Goal: Transaction & Acquisition: Book appointment/travel/reservation

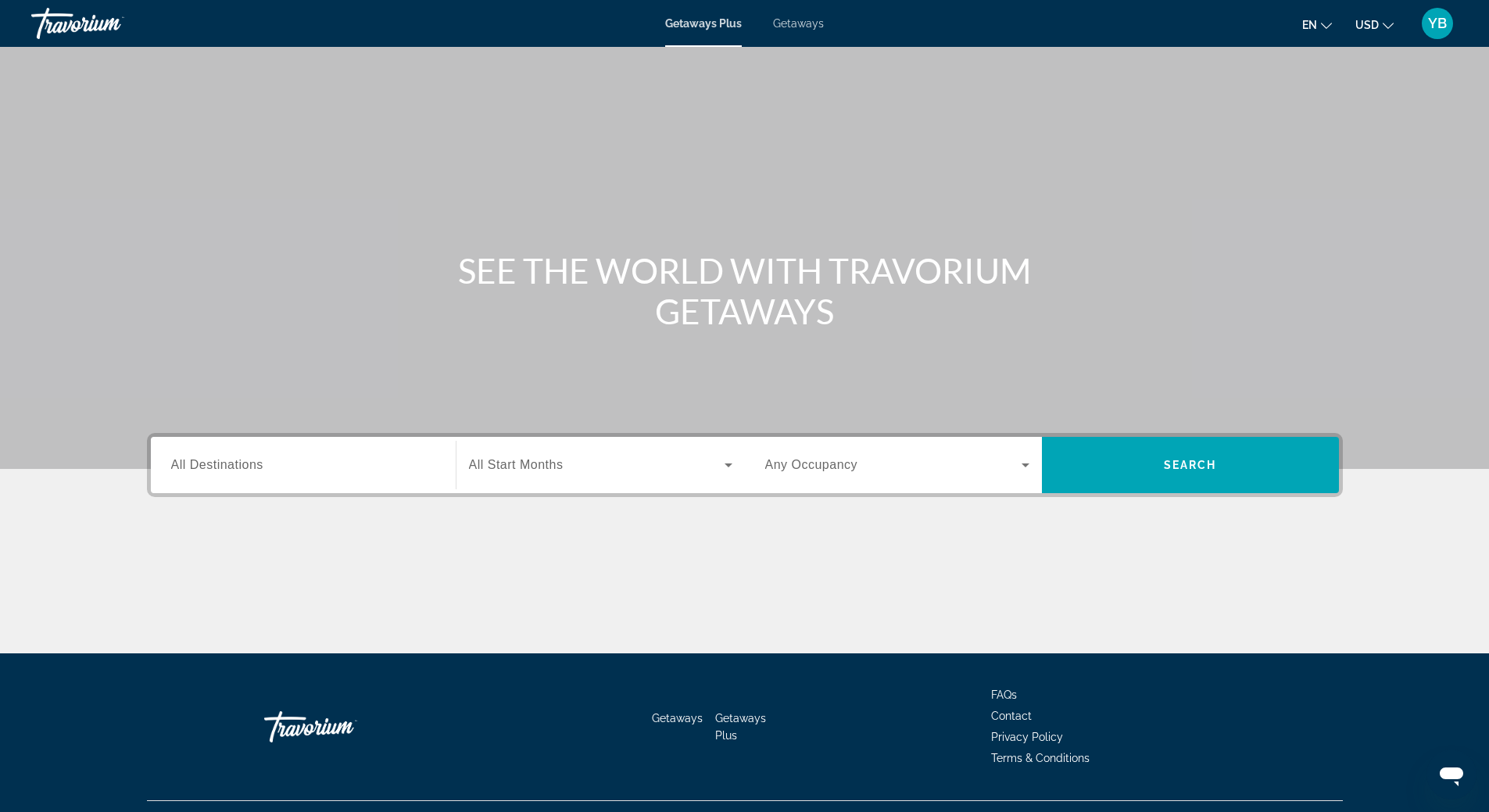
click at [827, 25] on div "Getaways Plus Getaways en English Español Français Italiano Português русский U…" at bounding box center [744, 24] width 1489 height 41
click at [818, 20] on span "Getaways" at bounding box center [798, 23] width 50 height 13
click at [283, 472] on input "Destination All Destinations" at bounding box center [302, 465] width 264 height 19
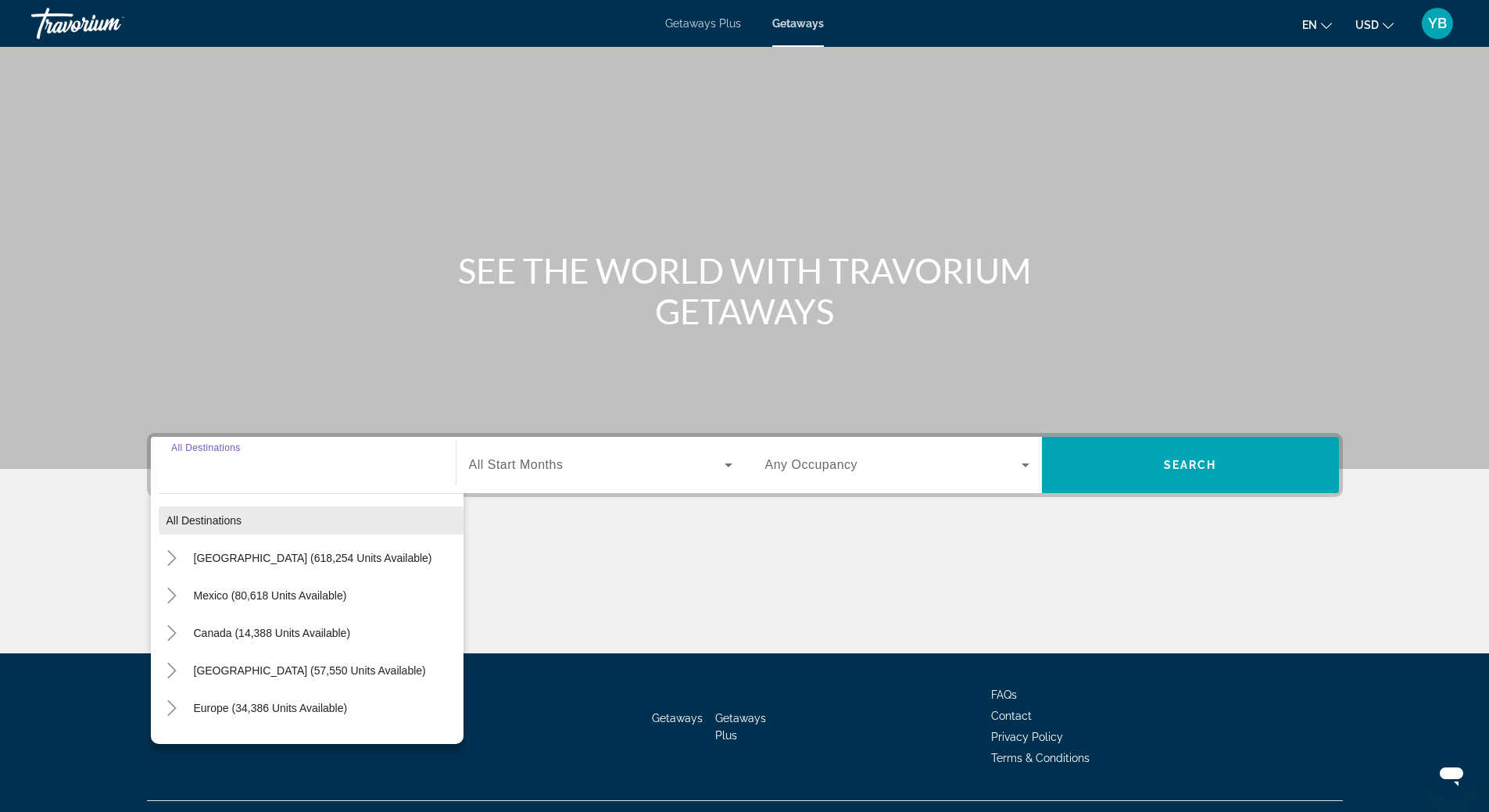
scroll to position [32, 0]
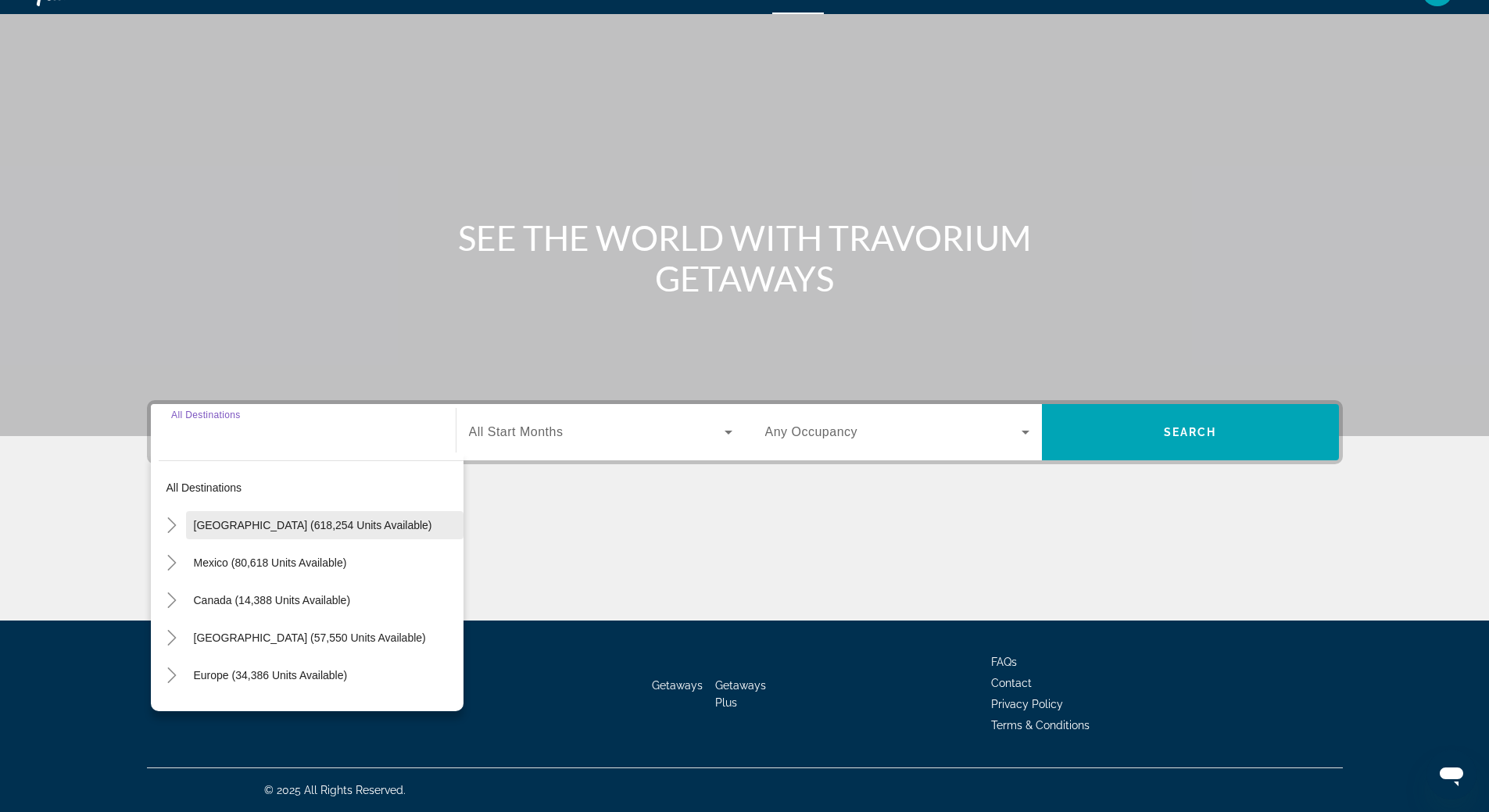
click at [271, 529] on span "[GEOGRAPHIC_DATA] (618,254 units available)" at bounding box center [313, 524] width 238 height 13
type input "**********"
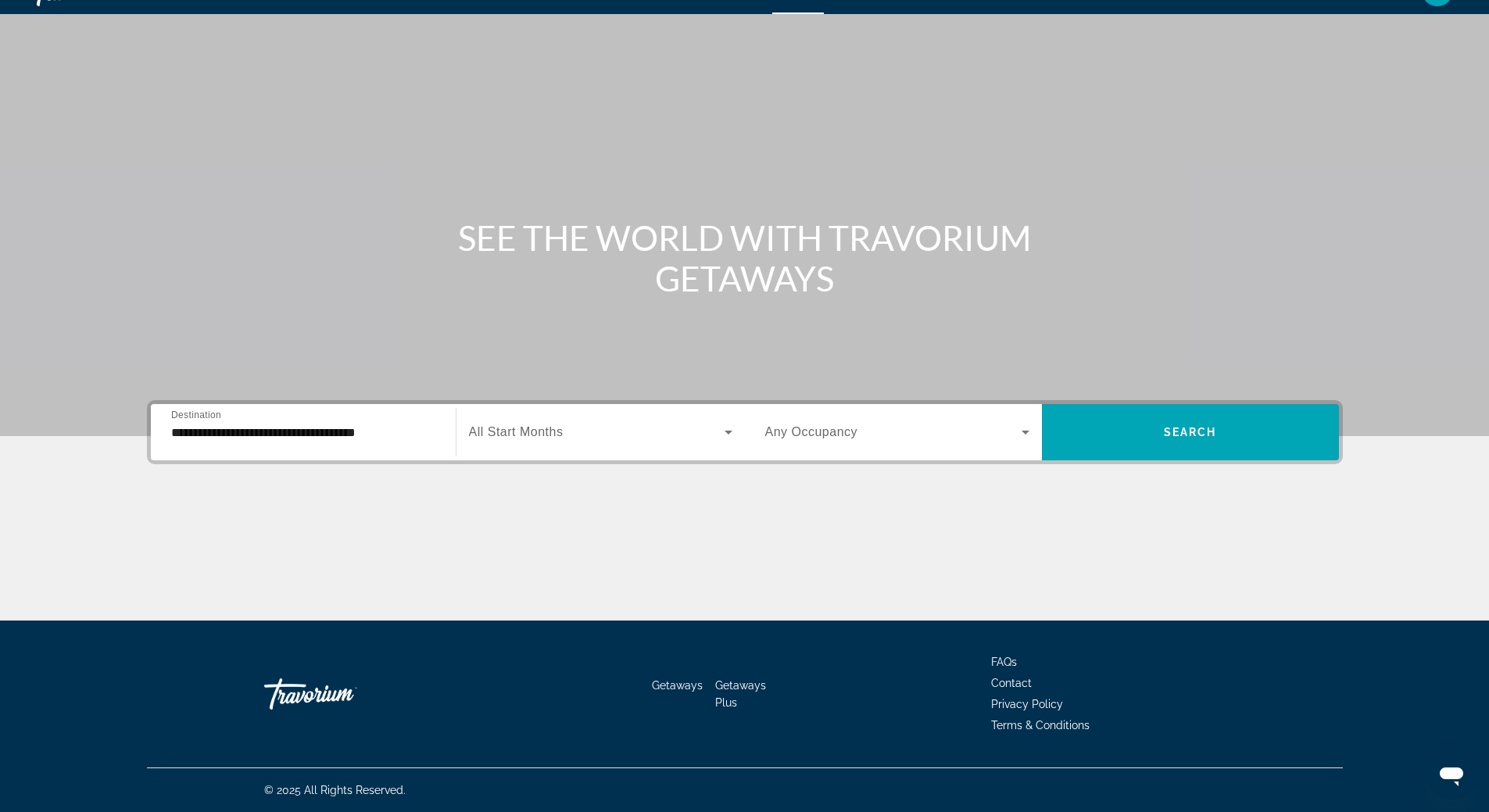
click at [548, 432] on span "All Start Months" at bounding box center [516, 432] width 95 height 14
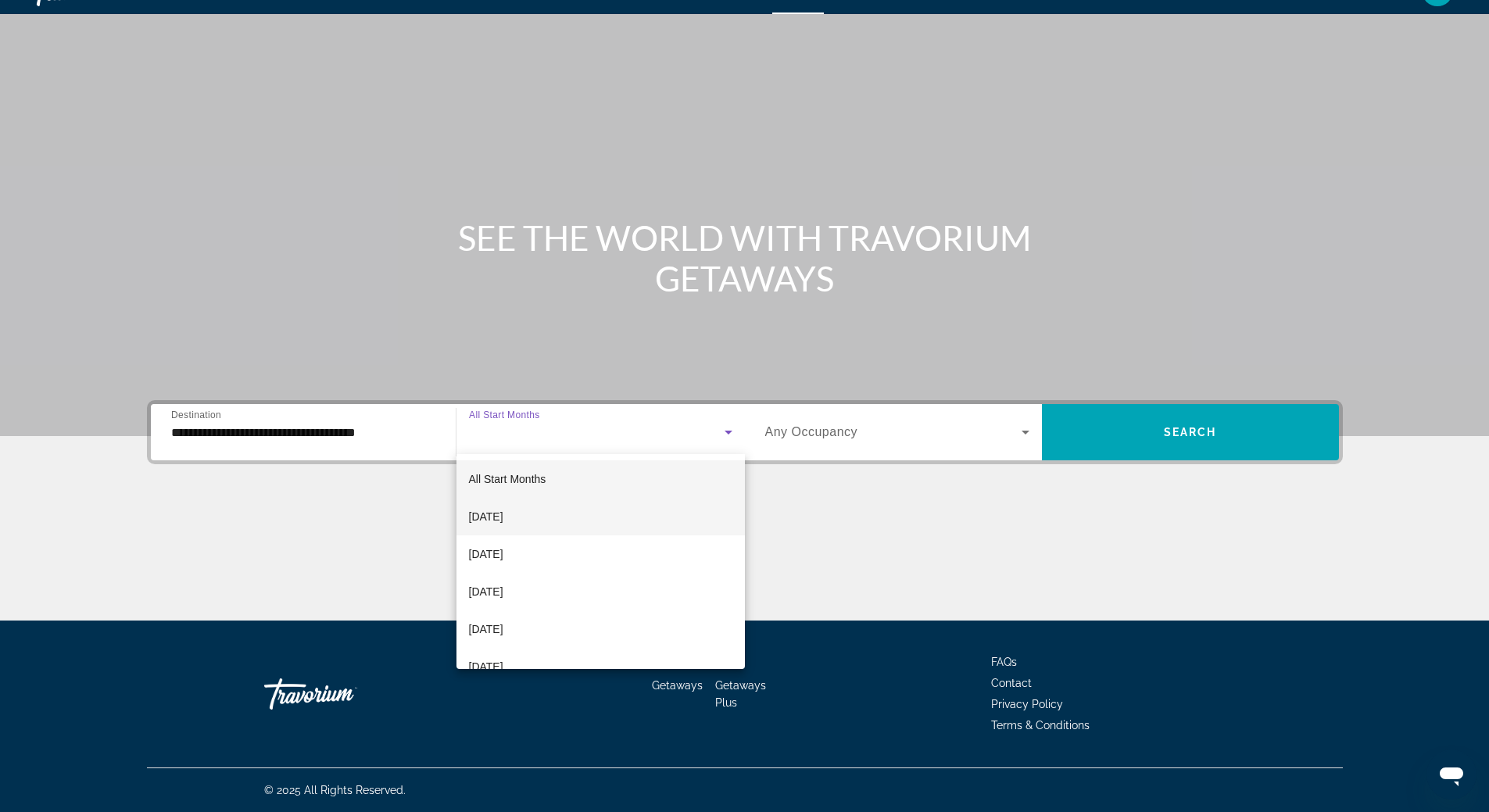
click at [503, 517] on span "[DATE]" at bounding box center [486, 517] width 34 height 19
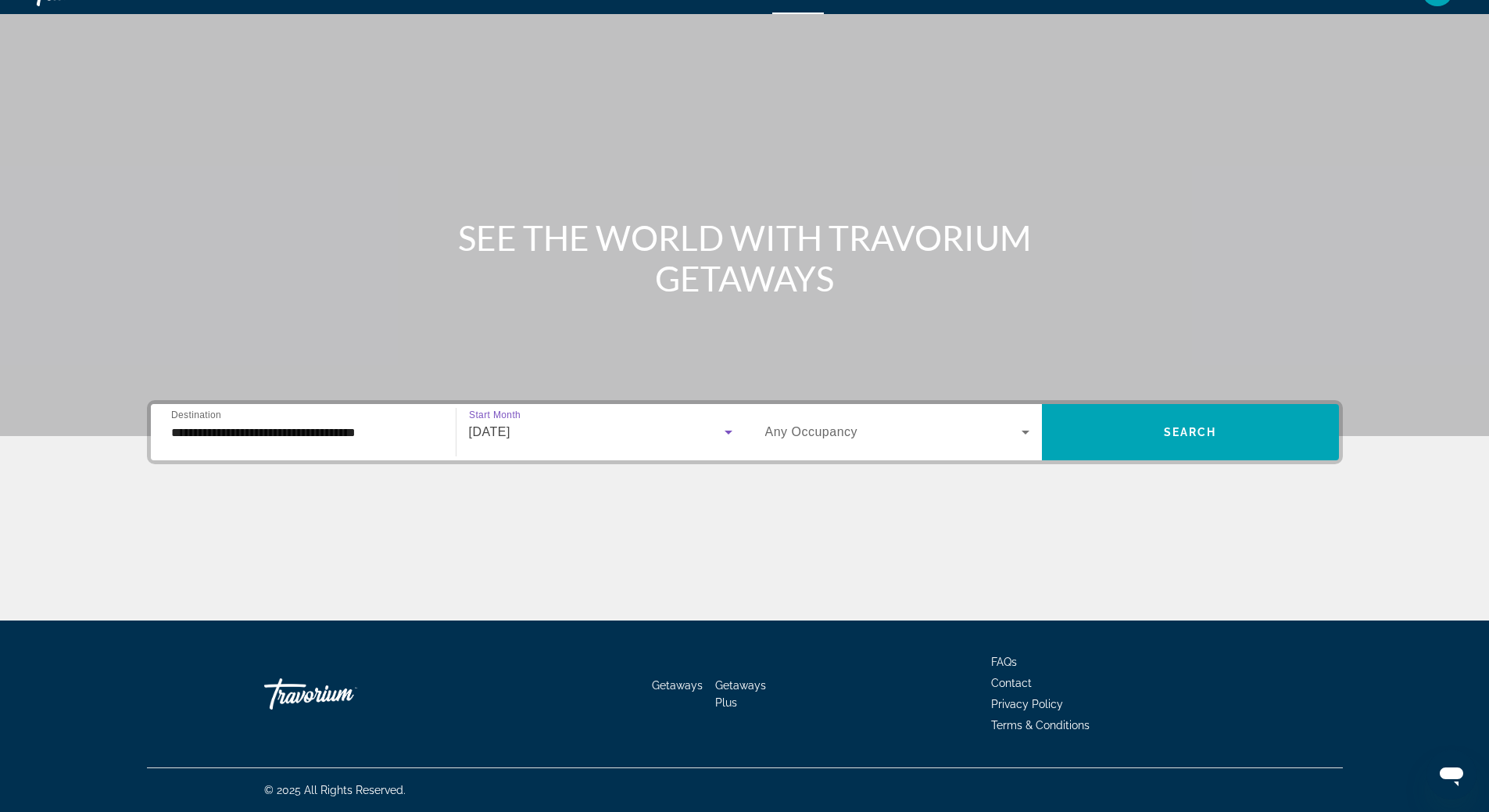
click at [913, 453] on div "Search widget" at bounding box center [897, 431] width 264 height 44
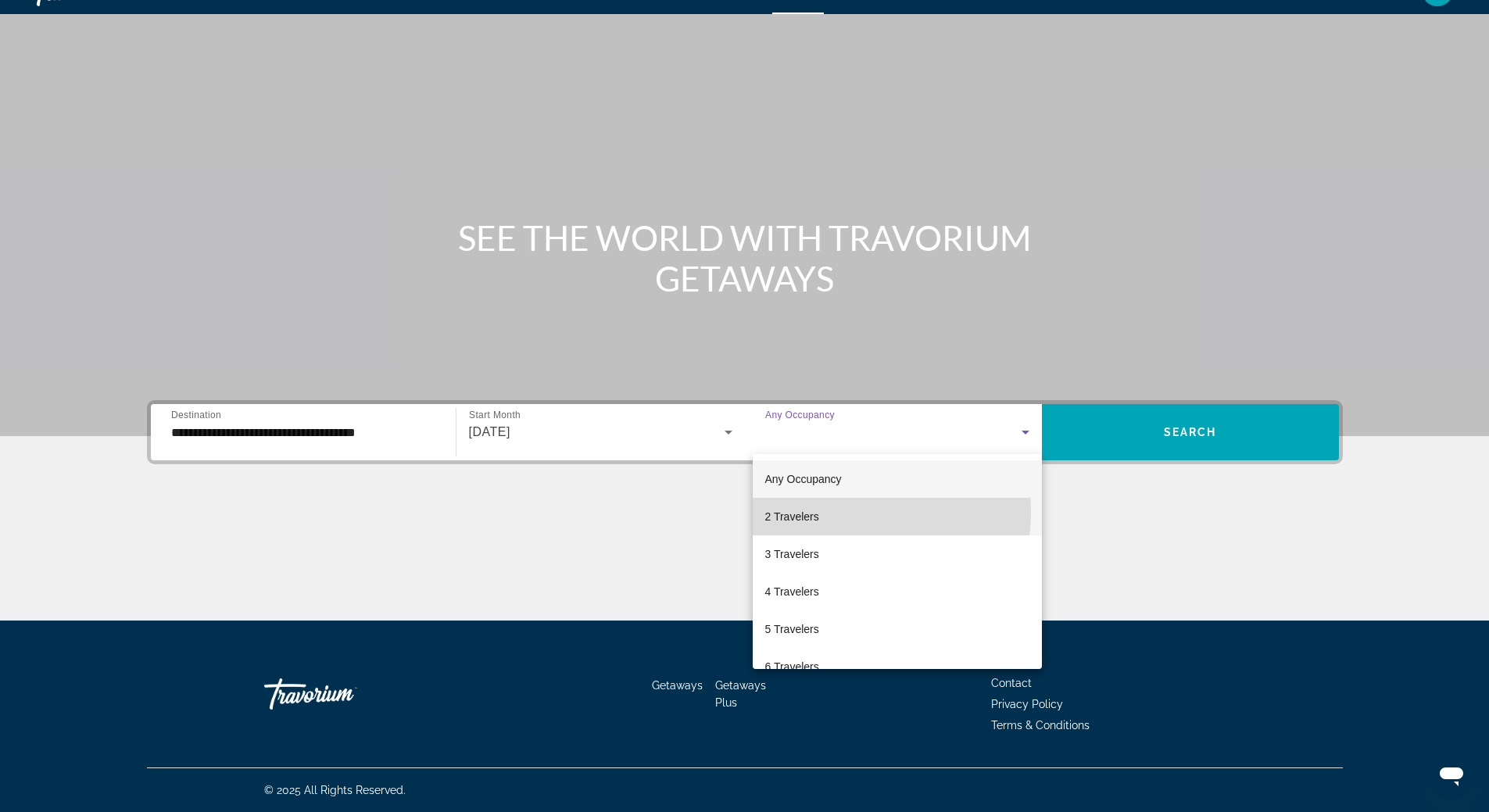
click at [847, 511] on mat-option "2 Travelers" at bounding box center [897, 517] width 289 height 38
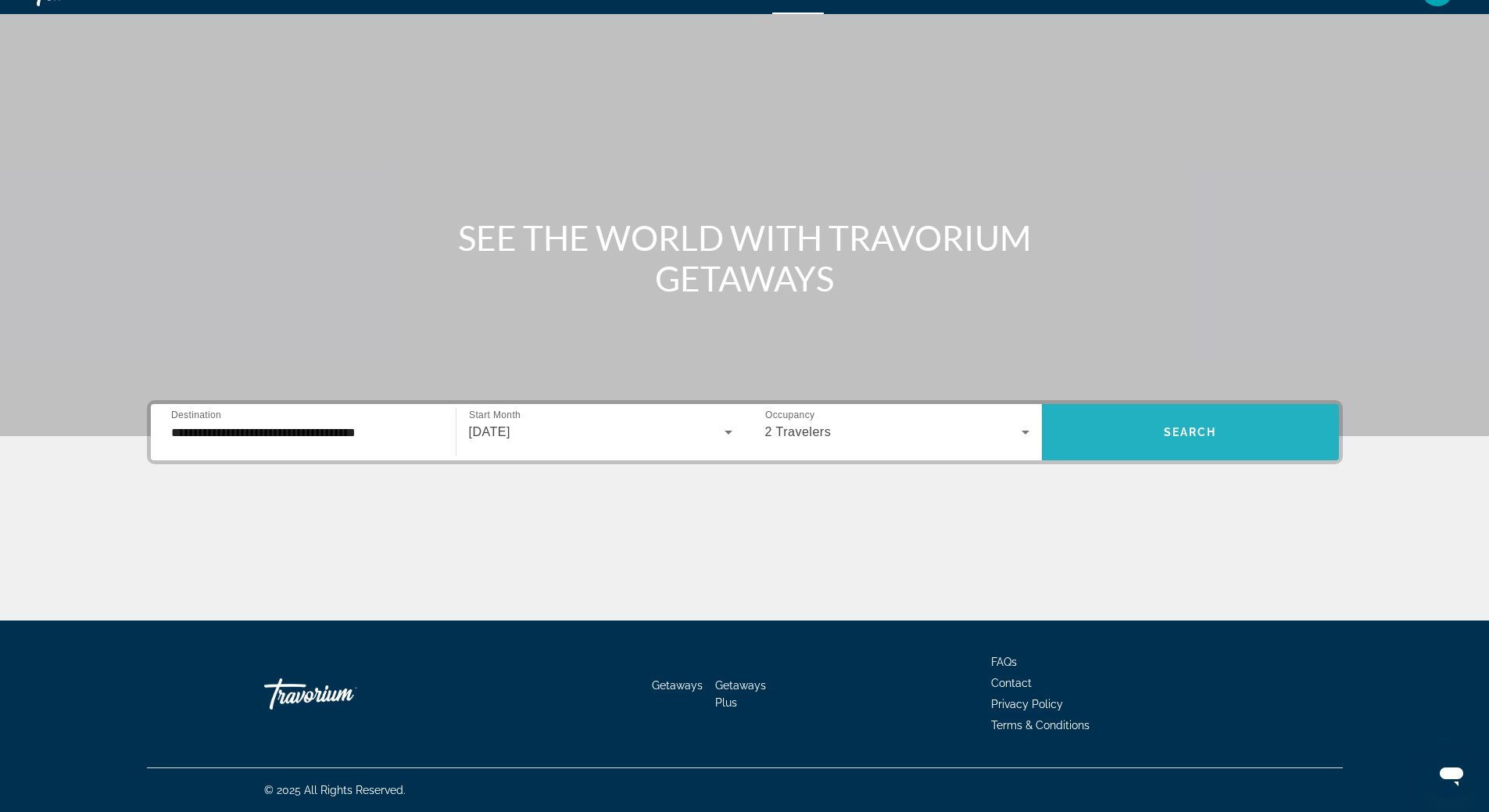
click at [1225, 429] on span "Search widget" at bounding box center [1190, 432] width 297 height 38
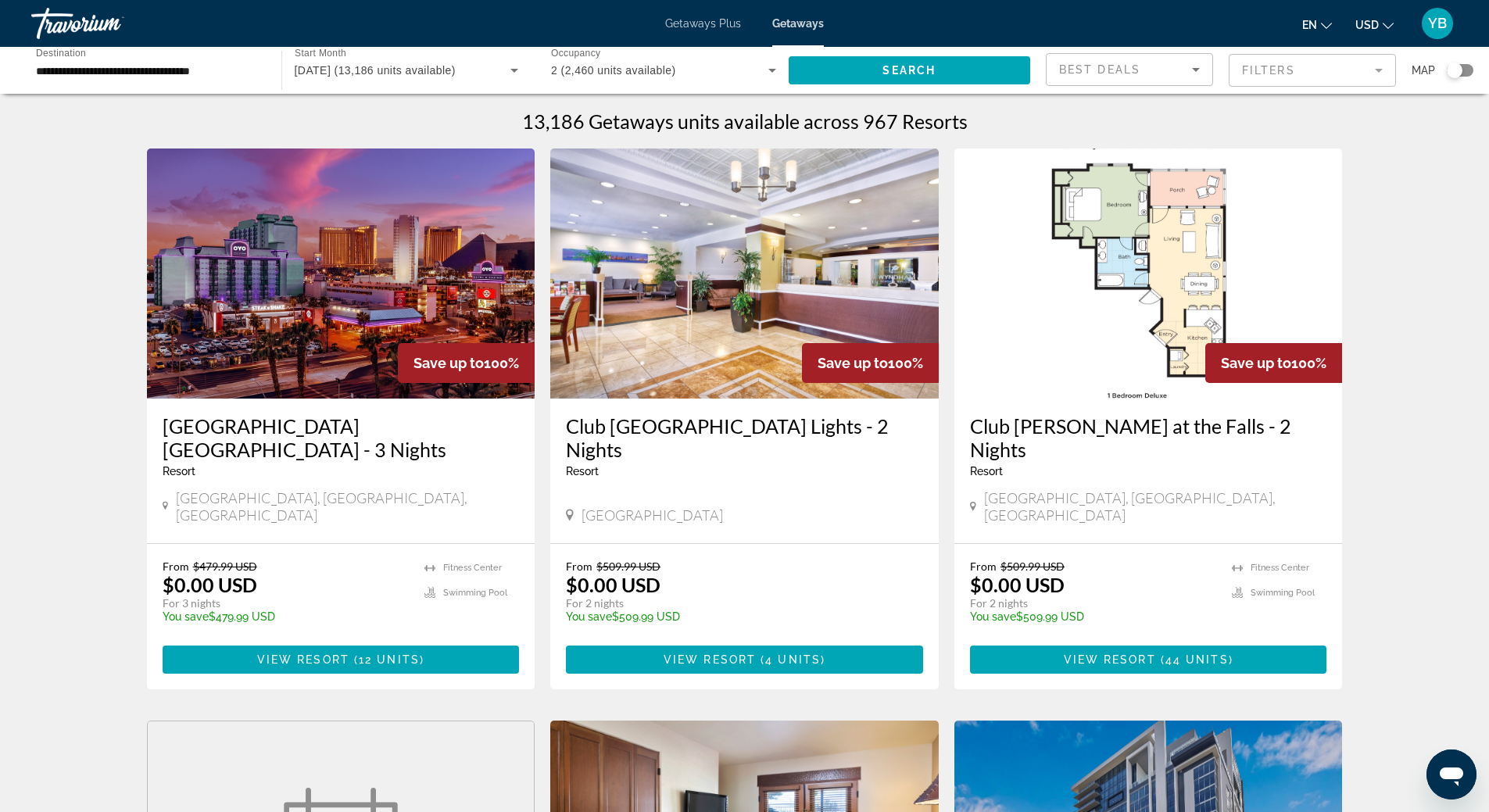
click at [1257, 67] on mat-form-field "Filters" at bounding box center [1312, 70] width 167 height 32
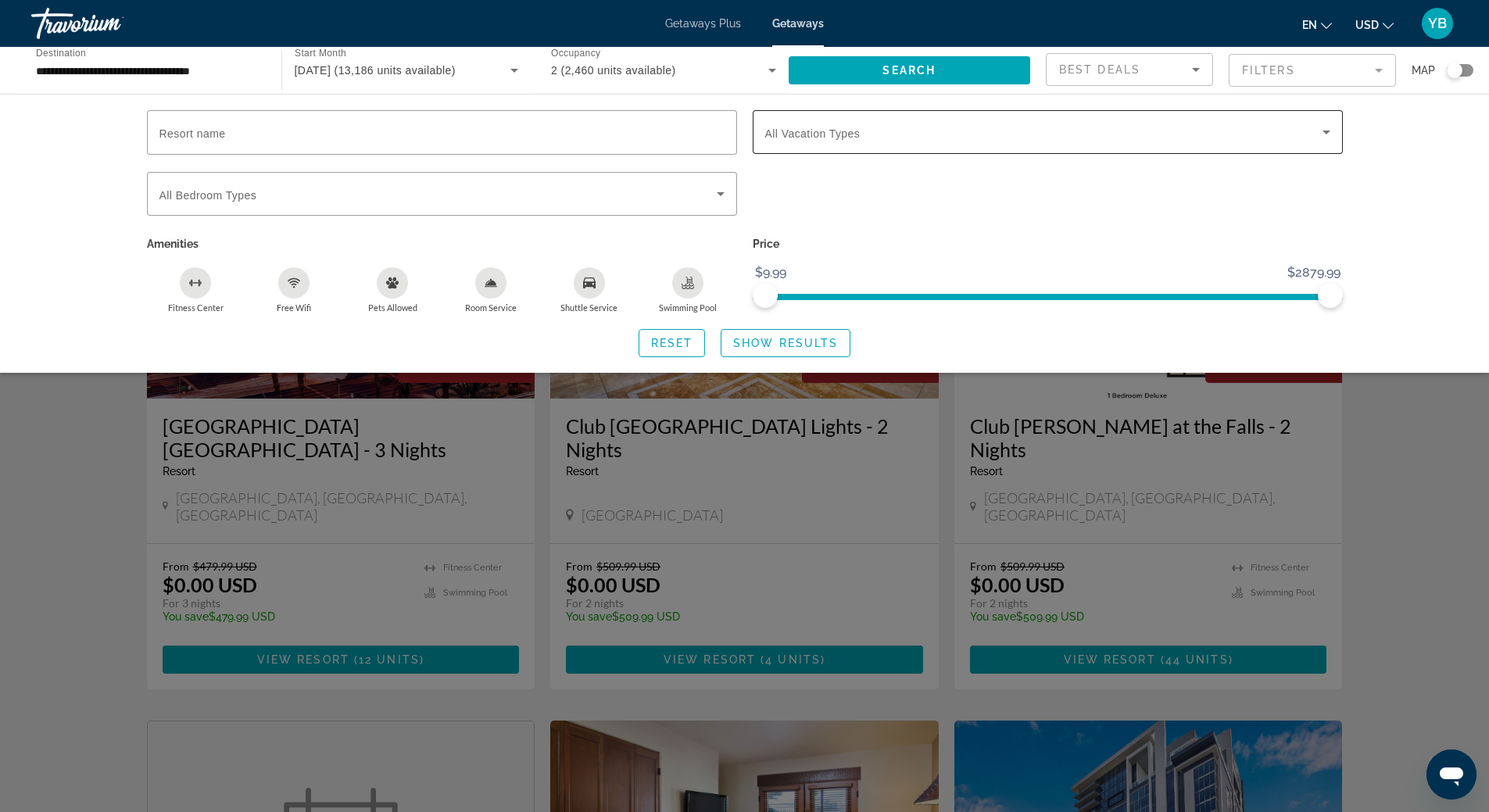
click at [861, 146] on div "Search widget" at bounding box center [1047, 131] width 565 height 44
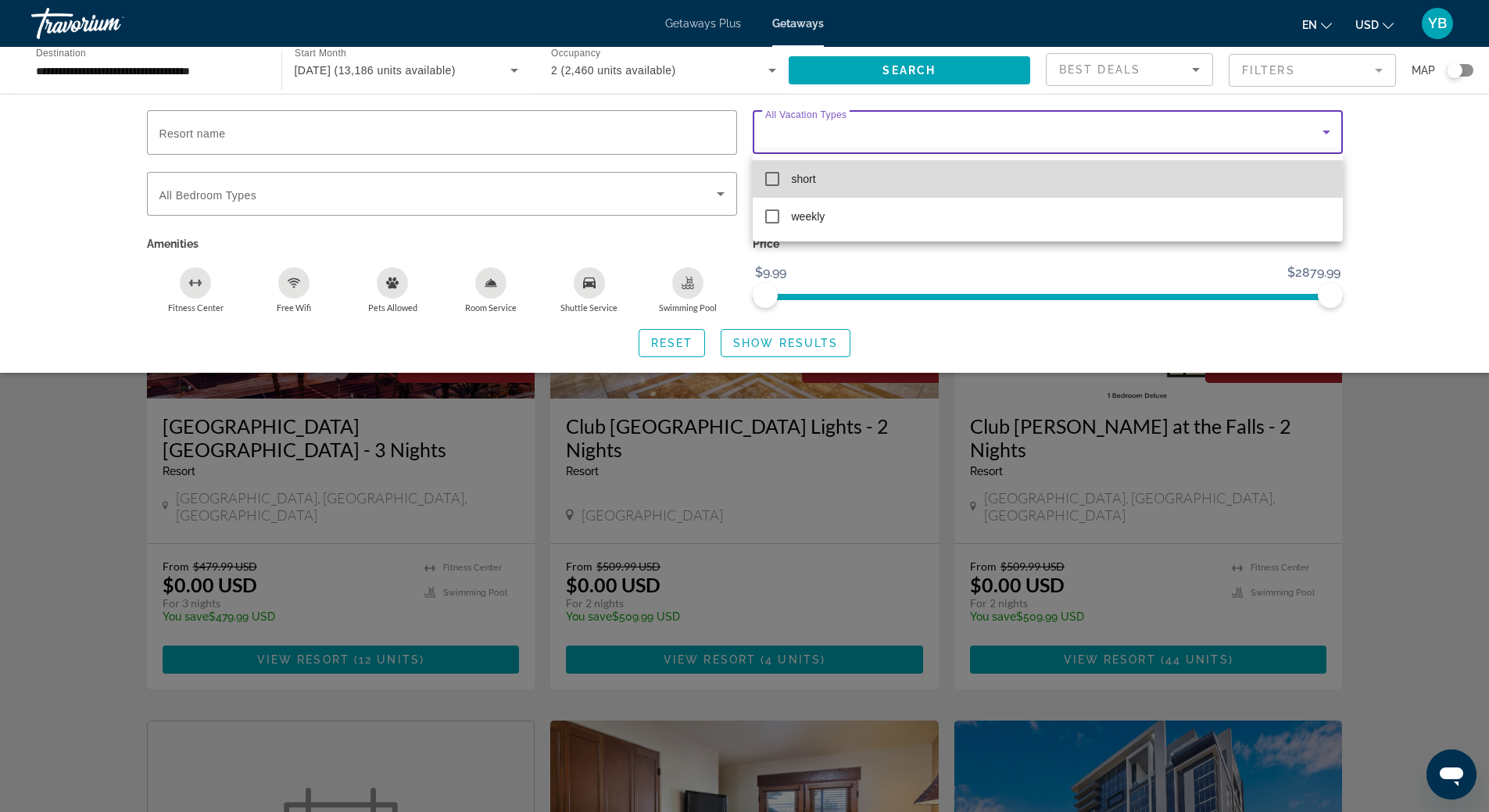
click at [803, 181] on span "short" at bounding box center [804, 179] width 24 height 19
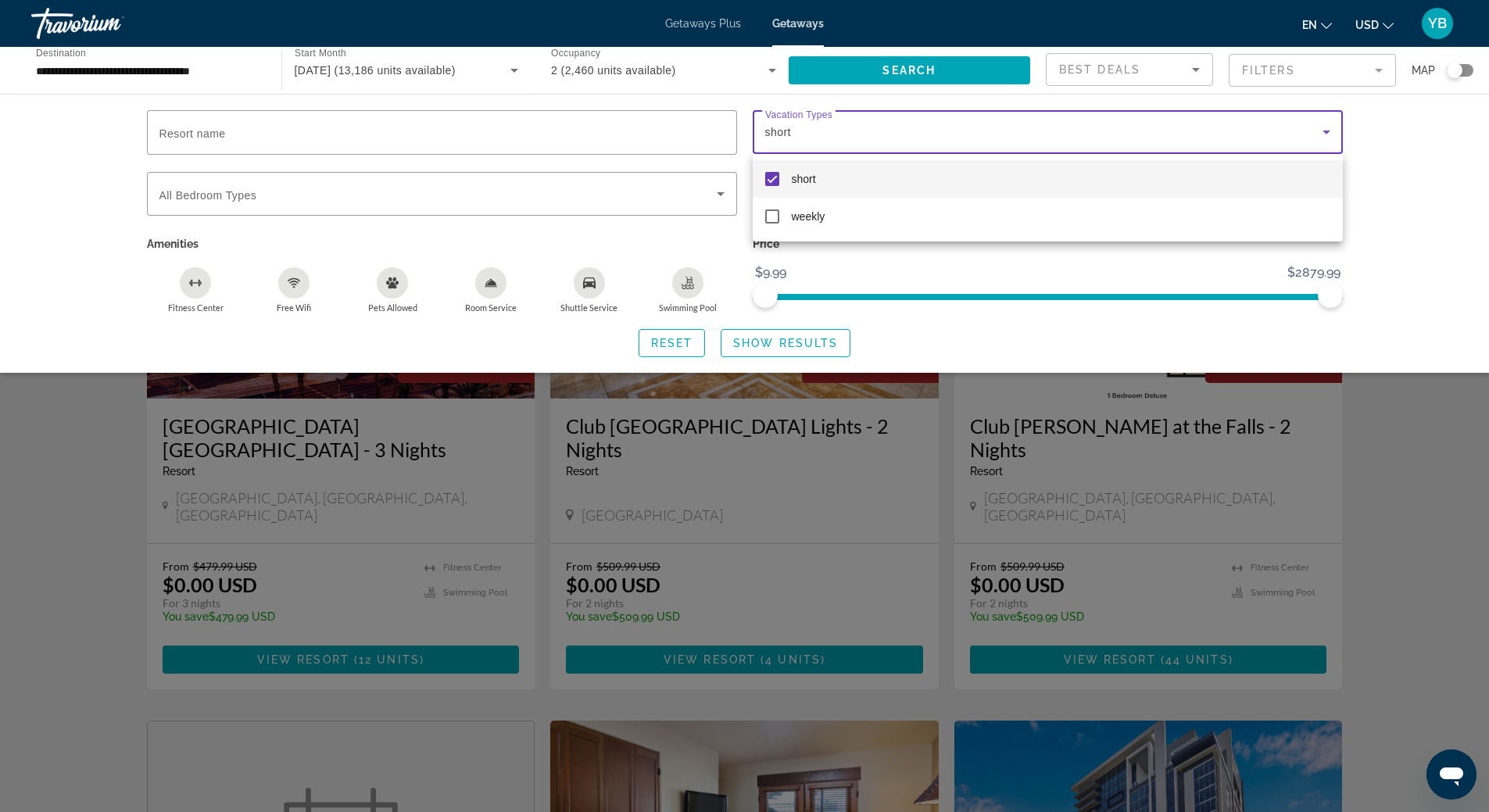
click at [691, 286] on div at bounding box center [744, 406] width 1489 height 812
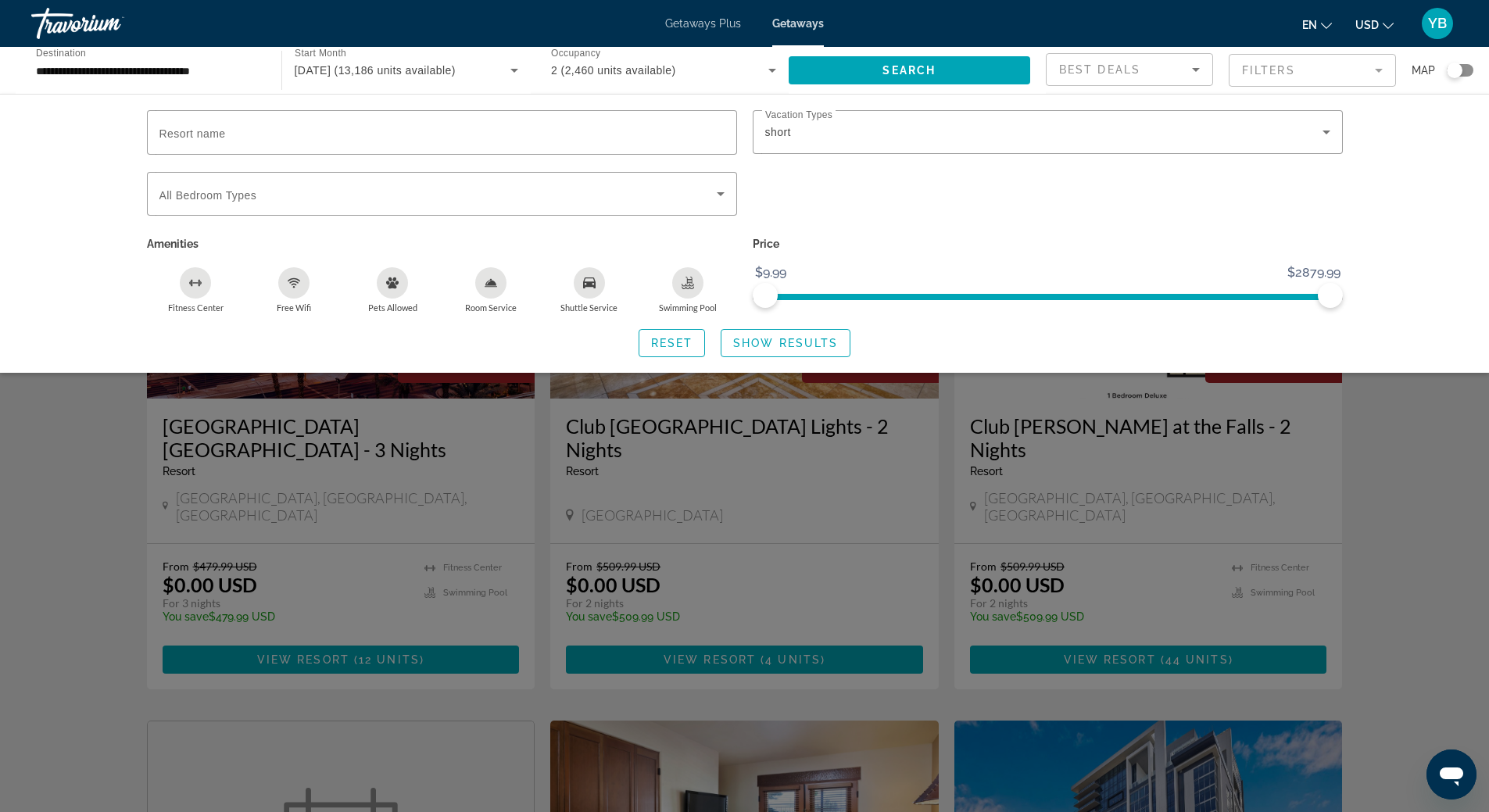
click at [691, 286] on icon "Swimming Pool" at bounding box center [688, 283] width 13 height 13
click at [794, 342] on span "Show Results" at bounding box center [785, 342] width 105 height 13
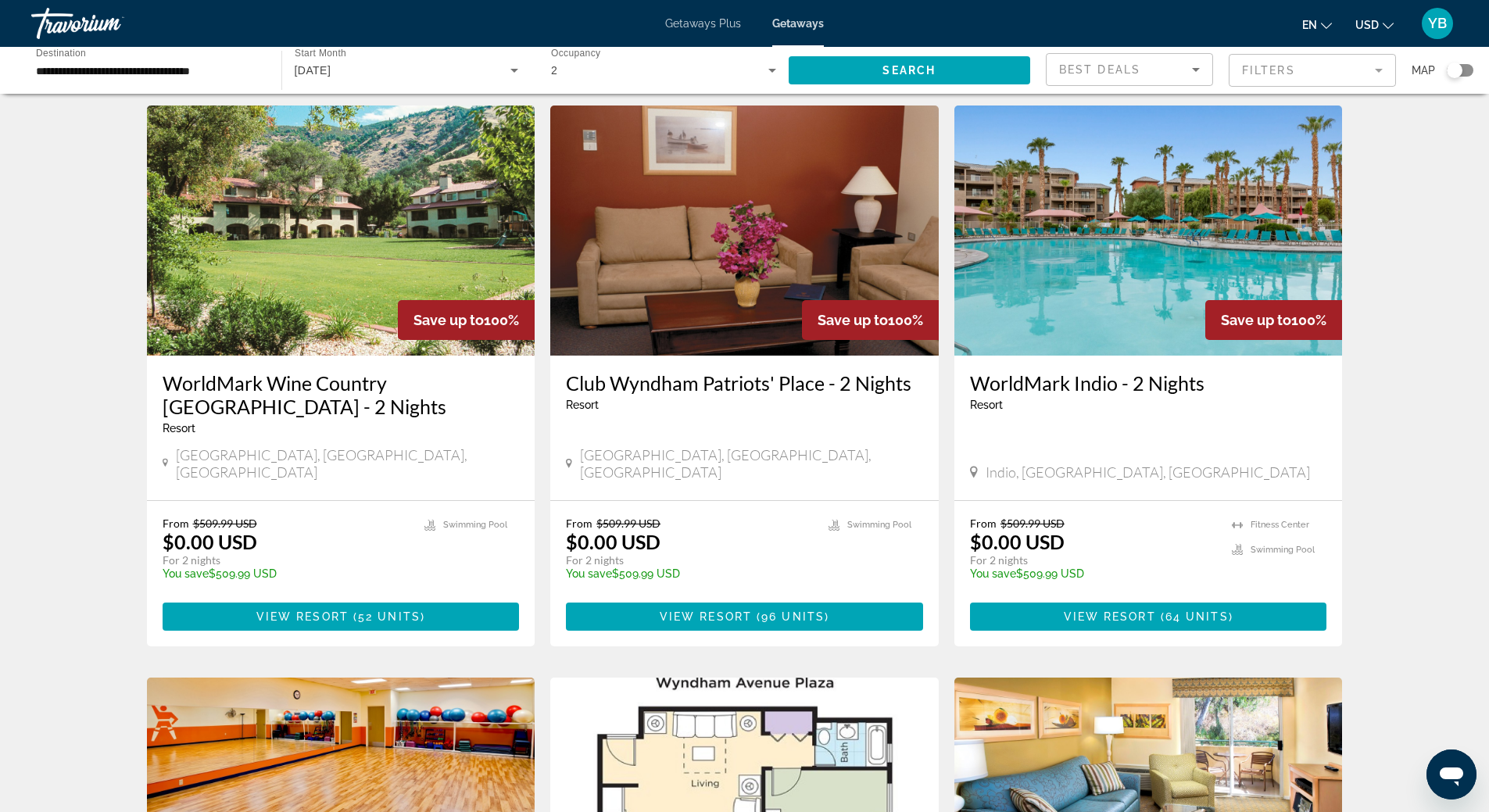
scroll to position [469, 0]
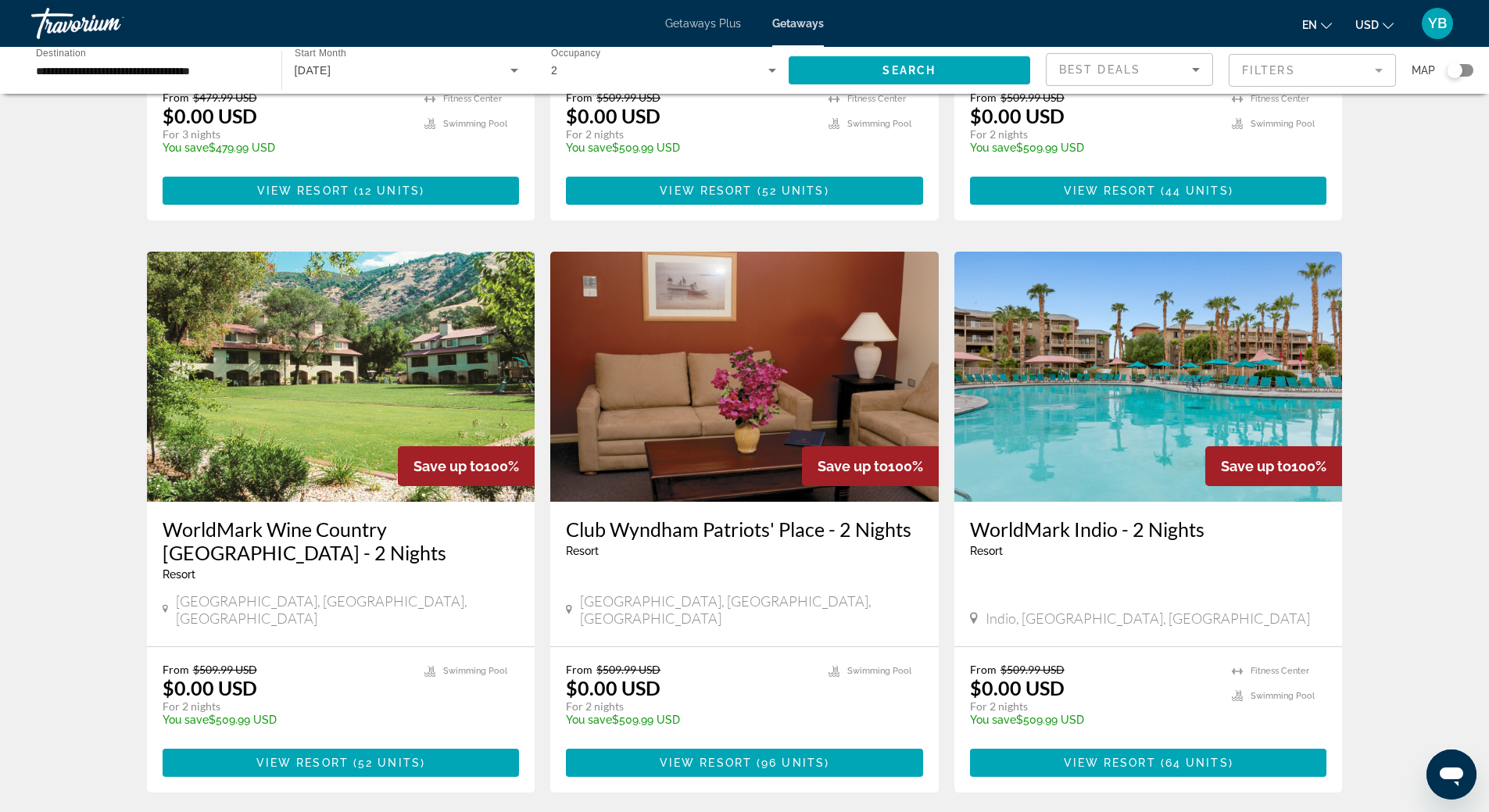
click at [158, 58] on div "**********" at bounding box center [148, 71] width 225 height 44
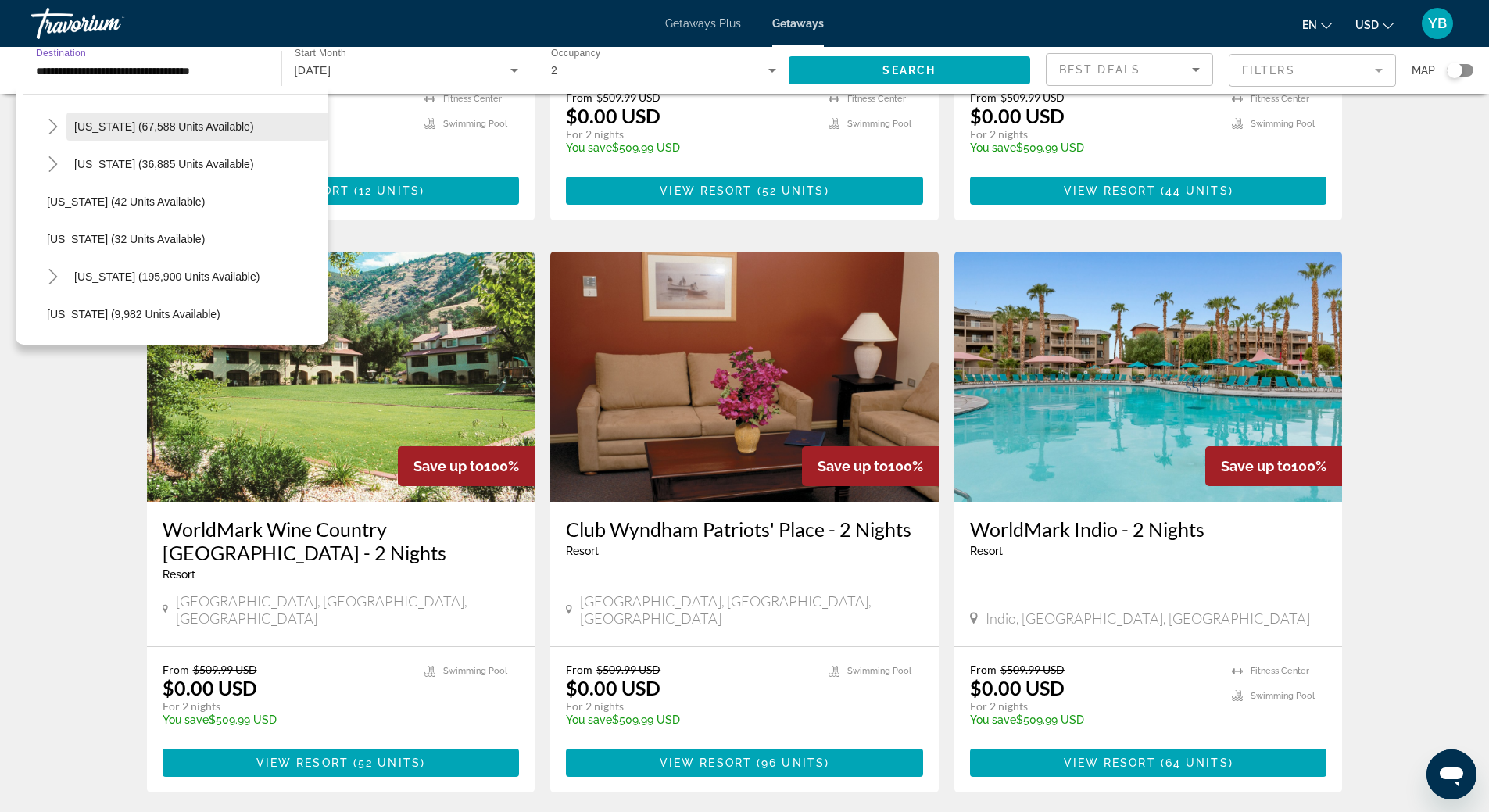
scroll to position [156, 0]
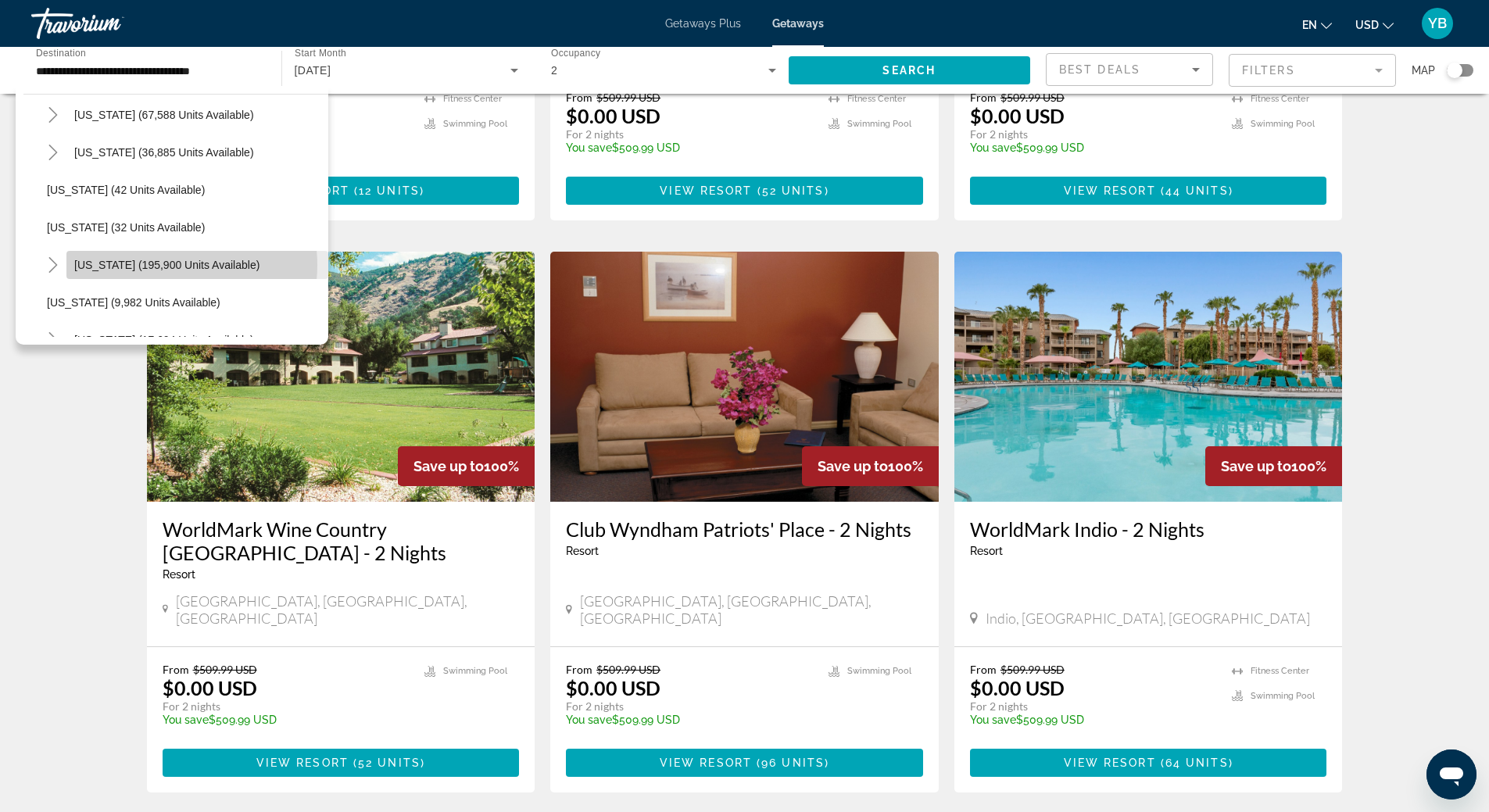
click at [168, 265] on span "[US_STATE] (195,900 units available)" at bounding box center [167, 265] width 185 height 13
type input "**********"
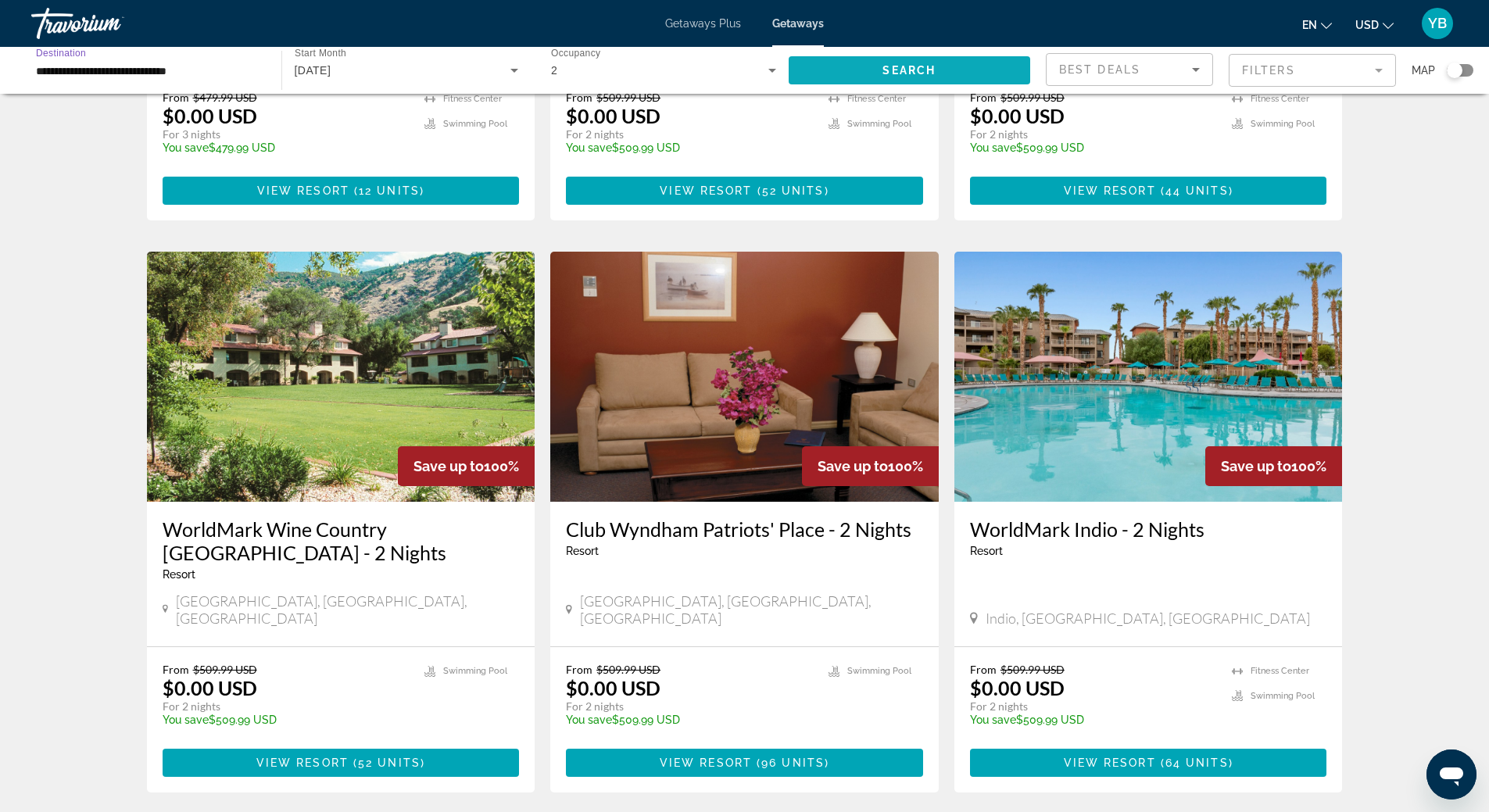
click at [943, 79] on span "Search widget" at bounding box center [910, 70] width 243 height 38
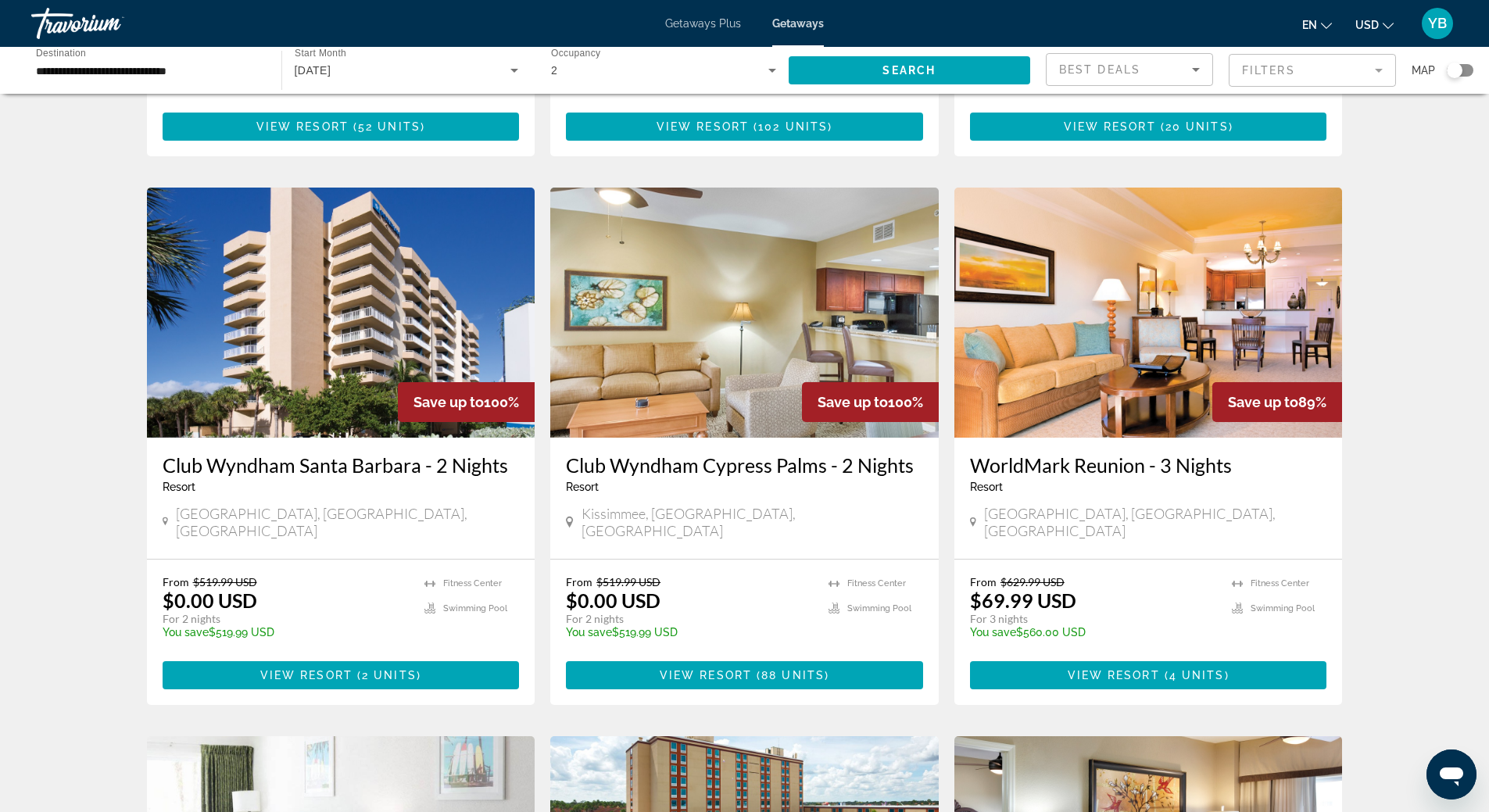
scroll to position [469, 0]
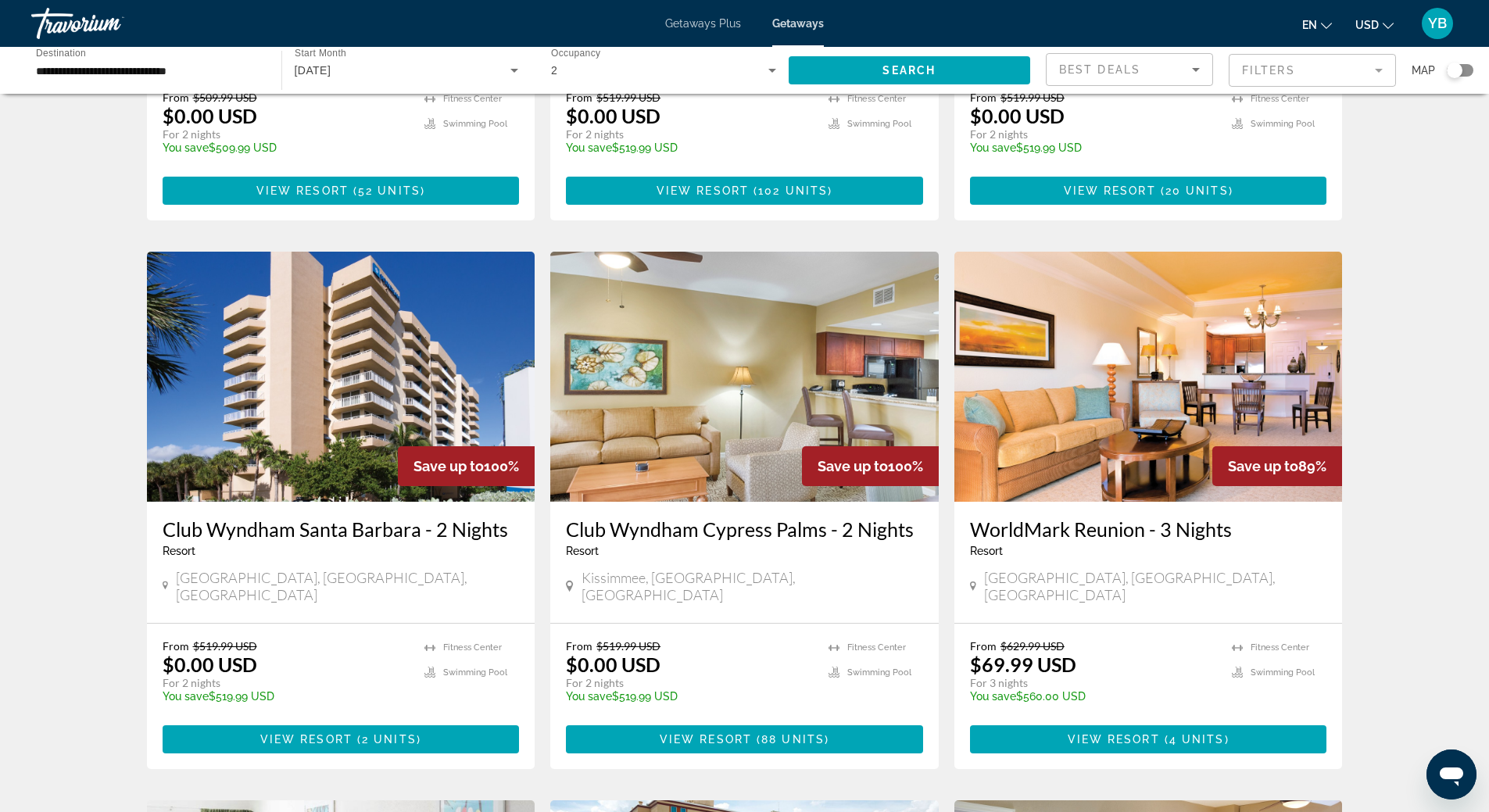
click at [760, 371] on img "Main content" at bounding box center [744, 377] width 389 height 250
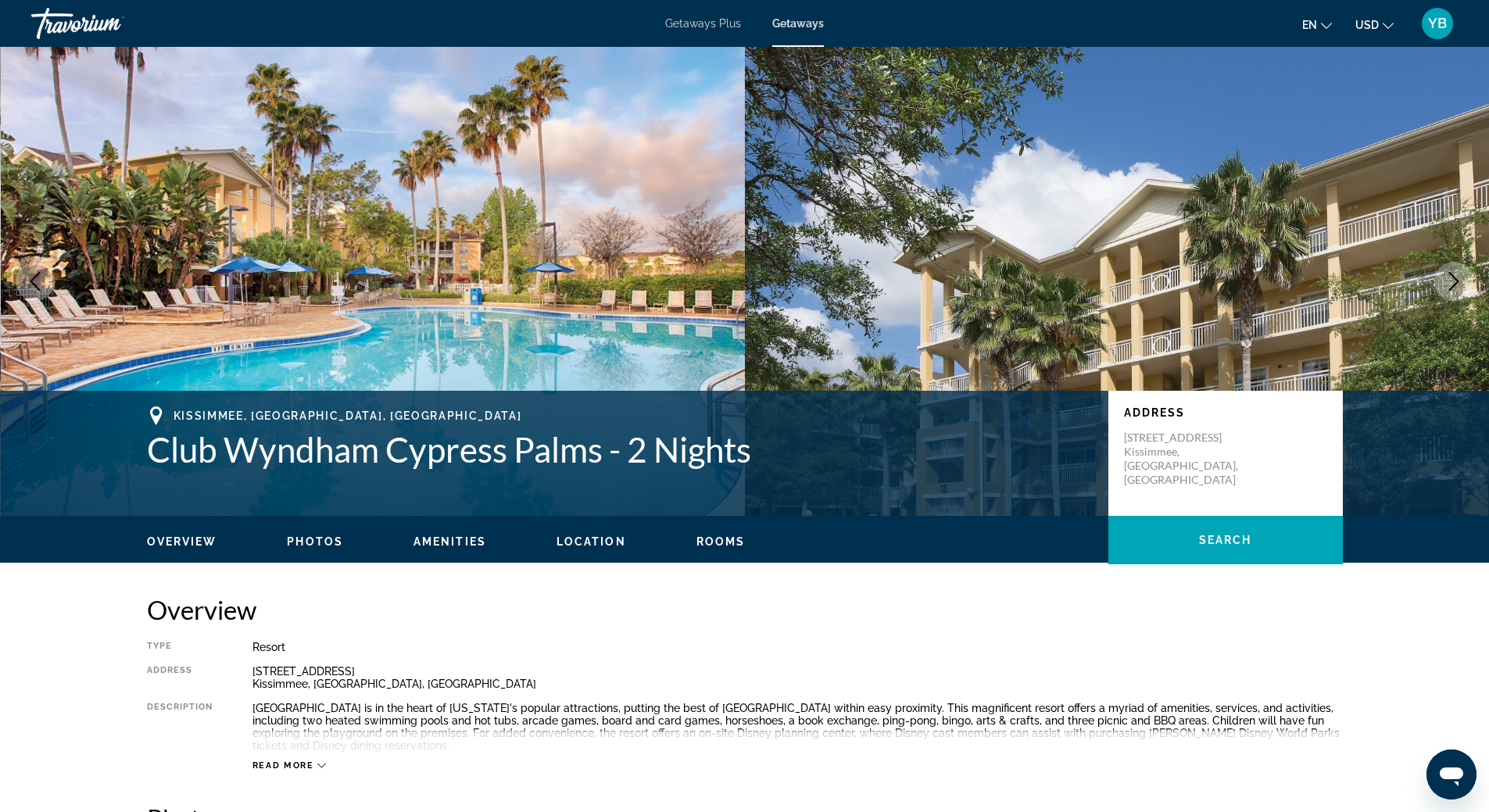
click at [1465, 287] on button "Next image" at bounding box center [1454, 281] width 39 height 39
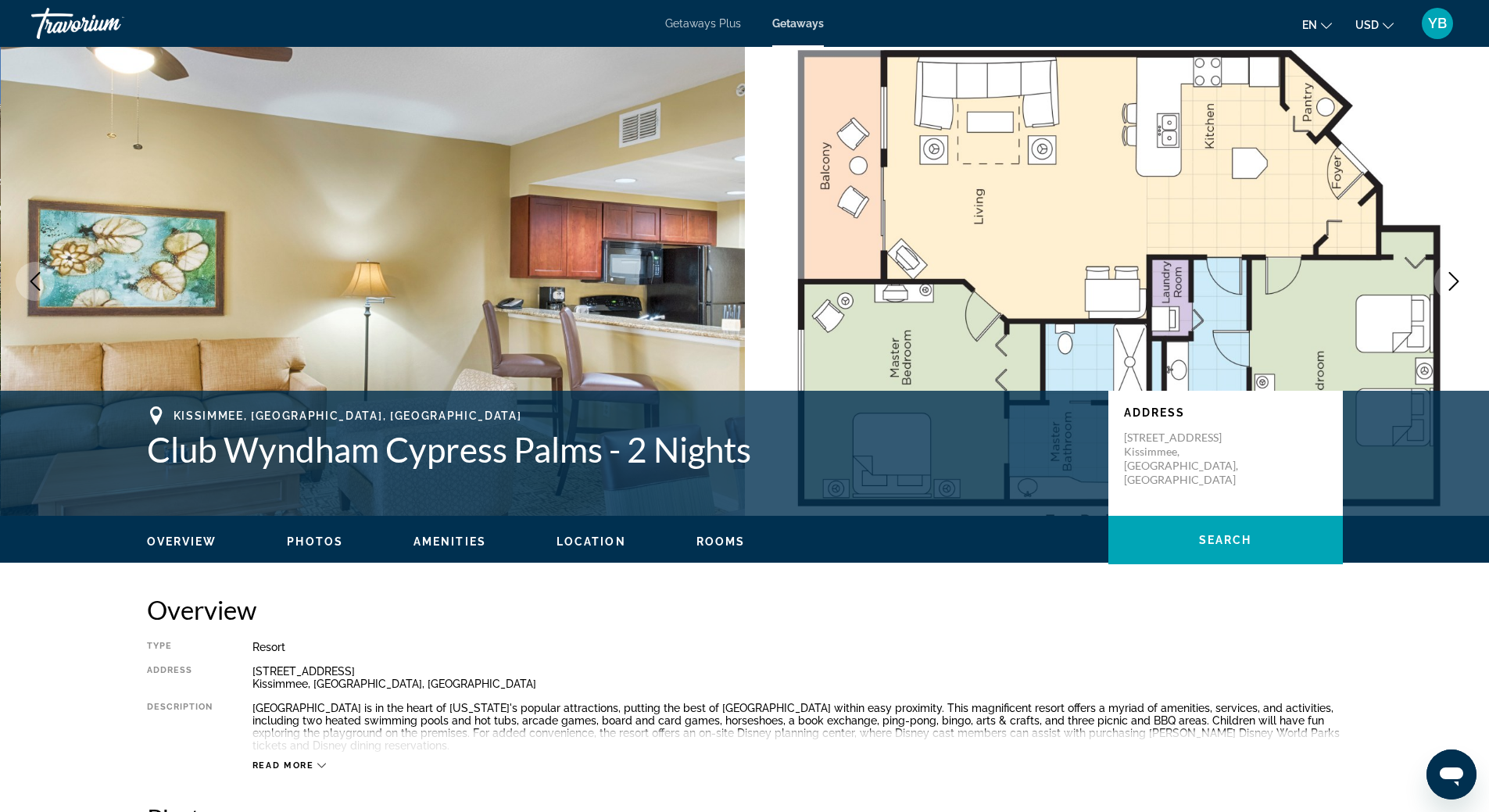
click at [1465, 287] on button "Next image" at bounding box center [1454, 281] width 39 height 39
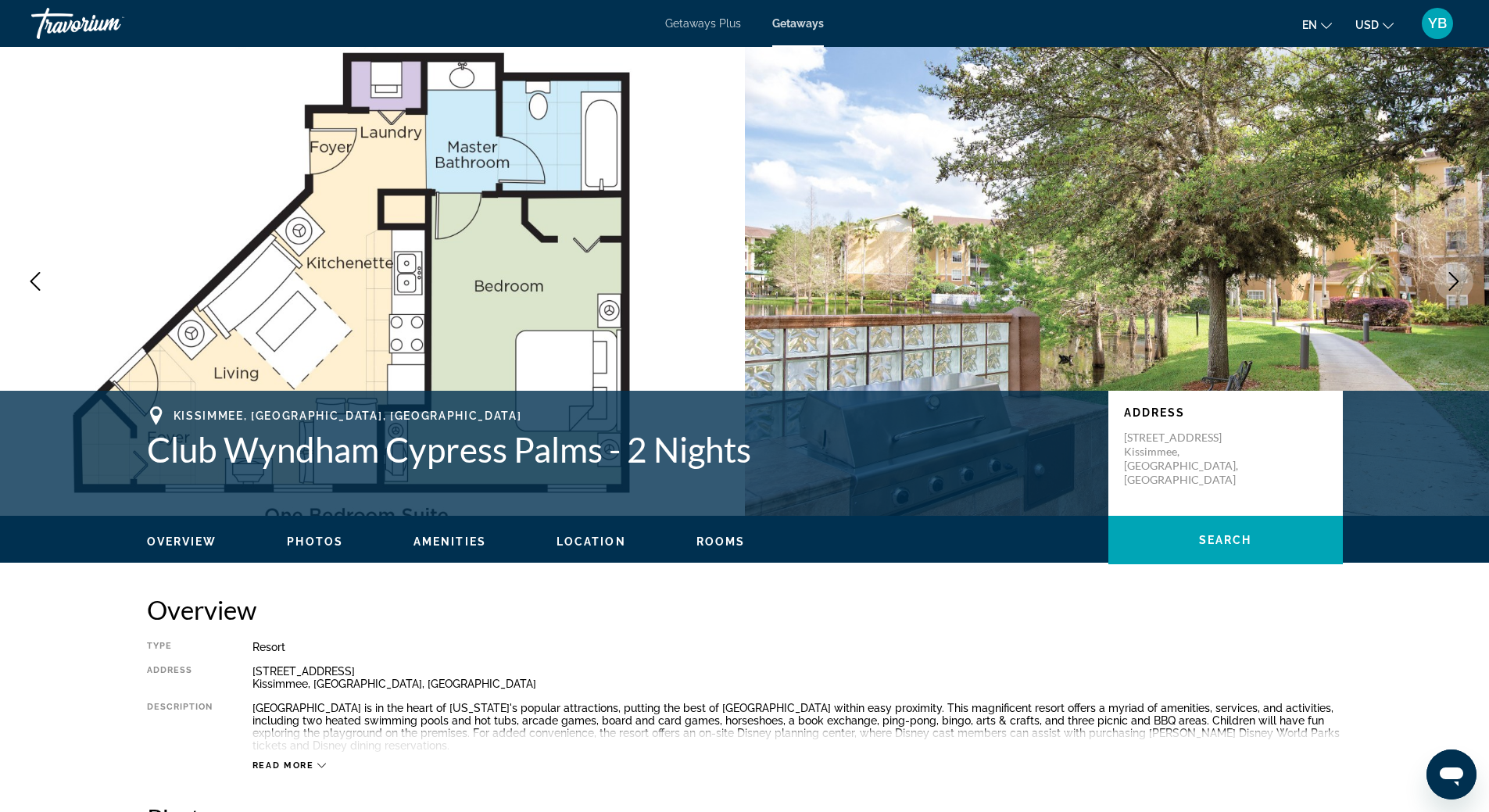
click at [1465, 287] on button "Next image" at bounding box center [1454, 281] width 39 height 39
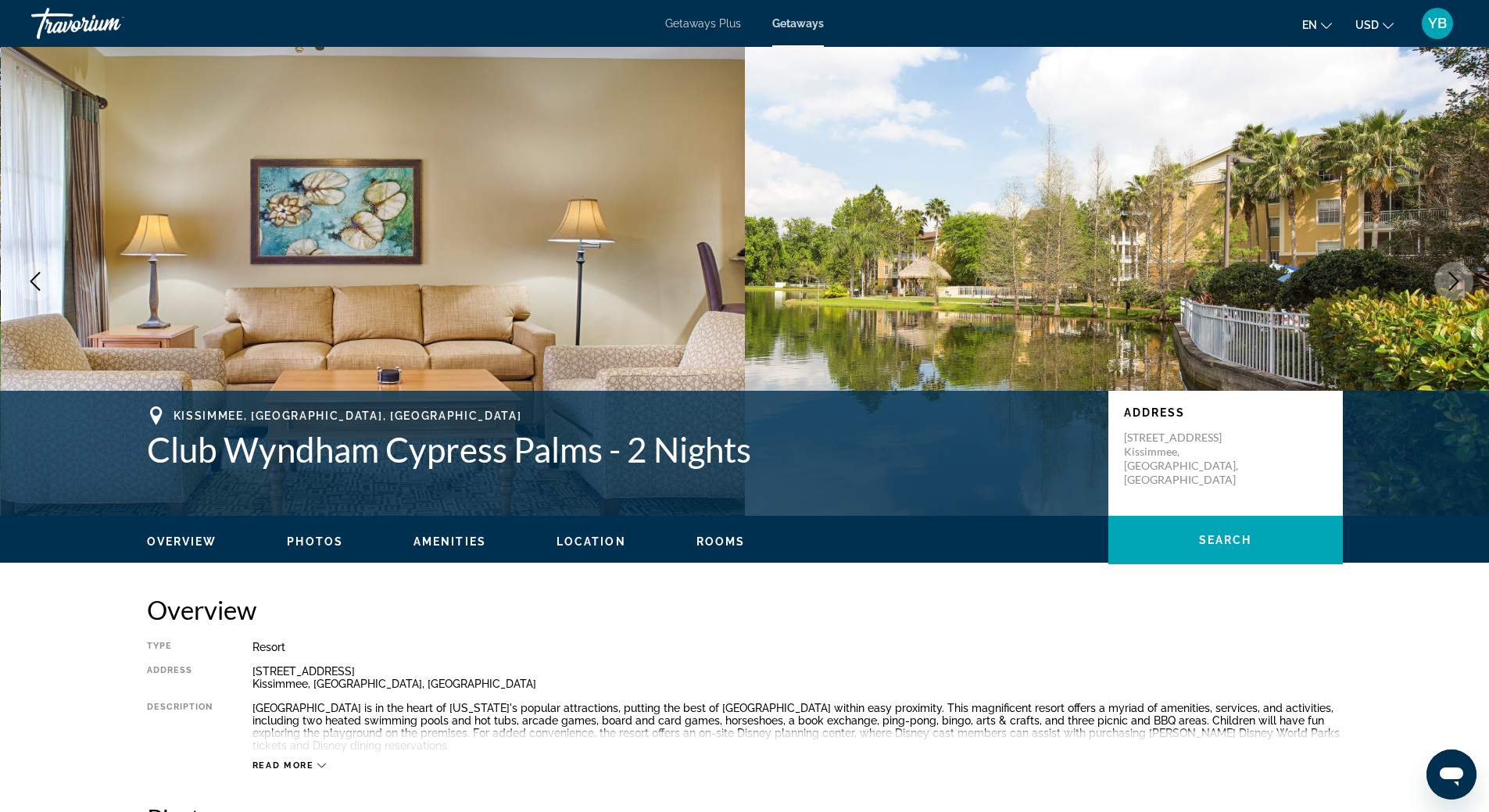
click at [1465, 287] on button "Next image" at bounding box center [1454, 281] width 39 height 39
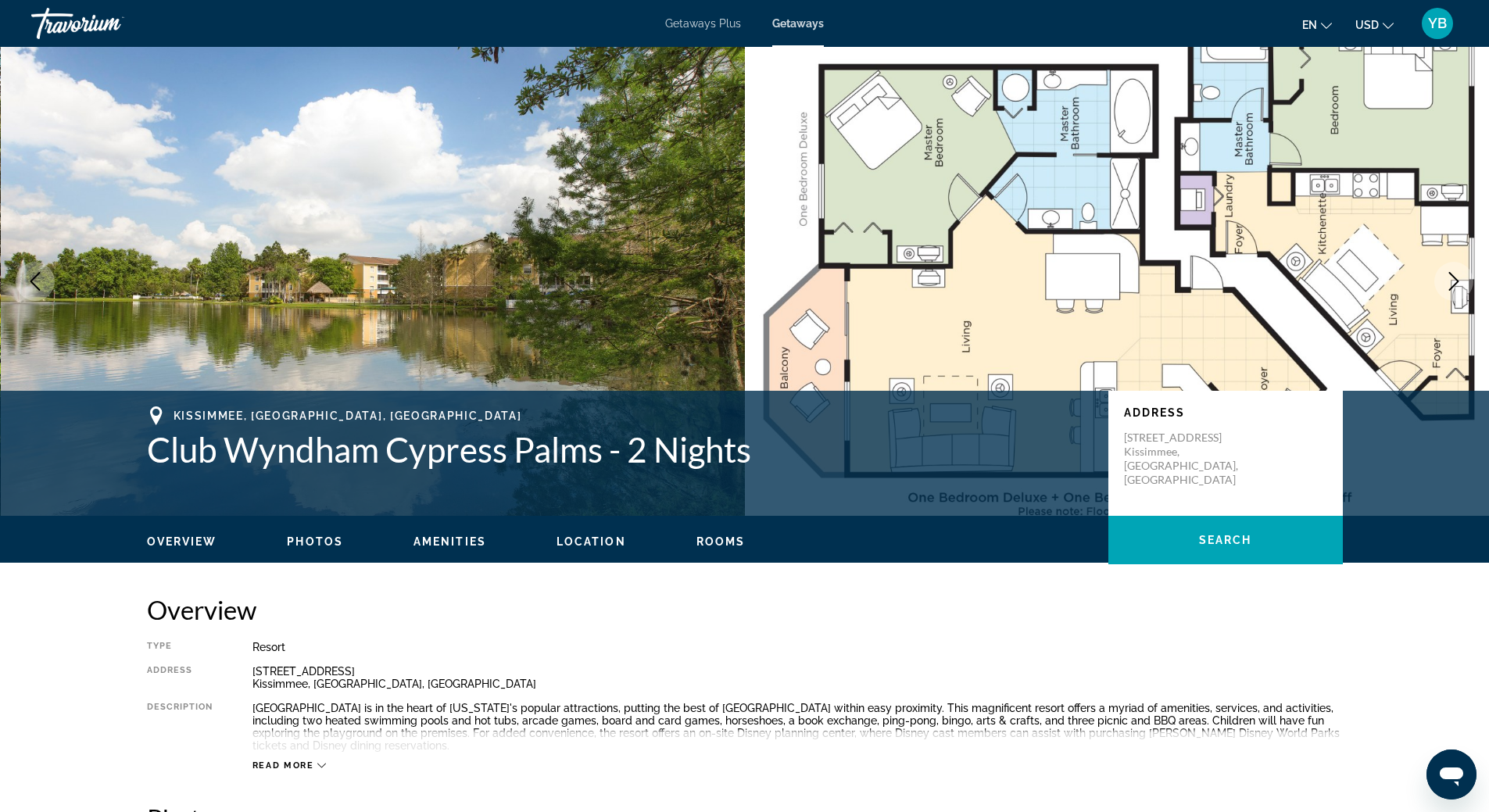
click at [1465, 287] on button "Next image" at bounding box center [1454, 281] width 39 height 39
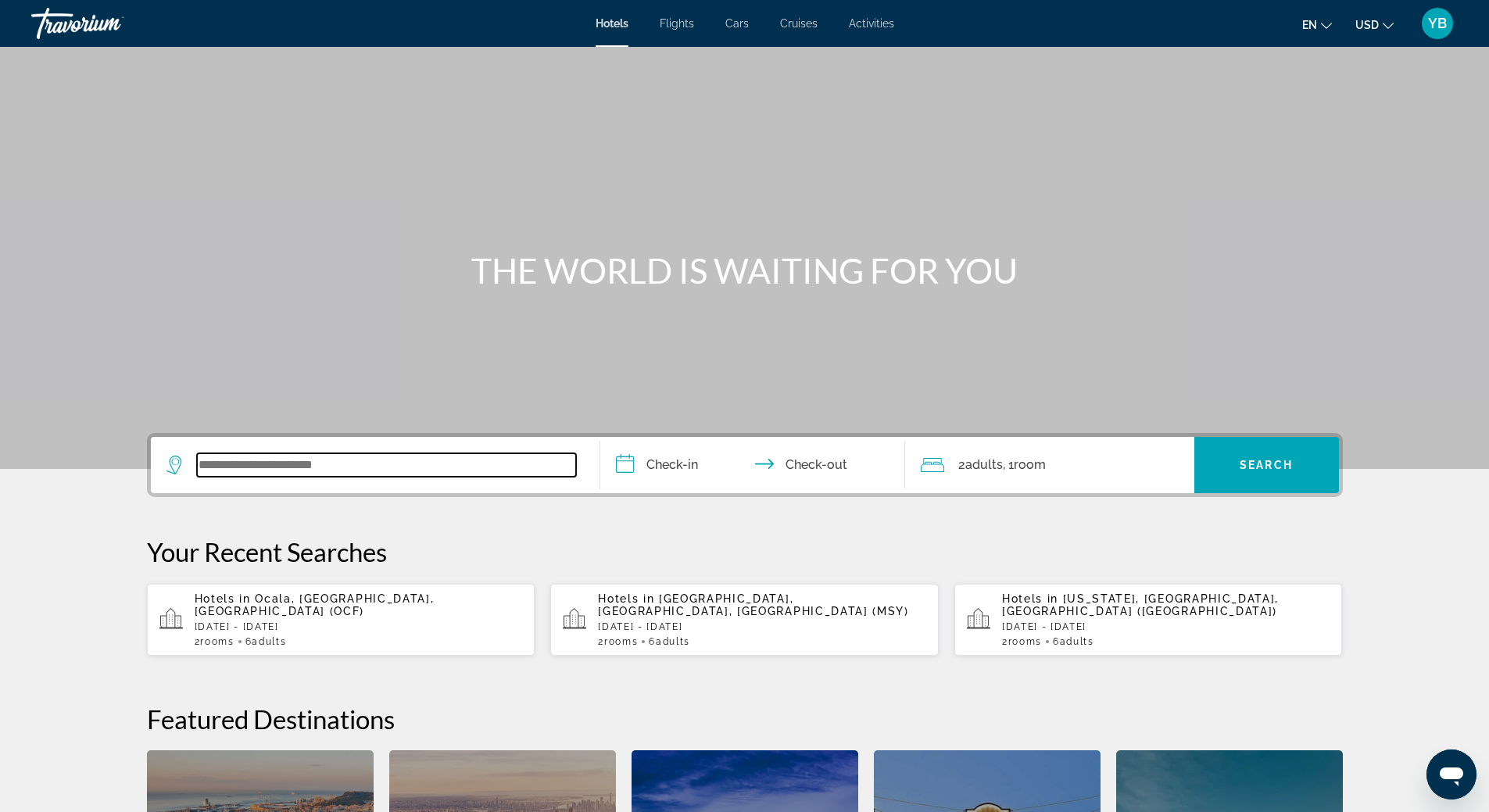
click at [352, 472] on input "Search widget" at bounding box center [387, 464] width 379 height 23
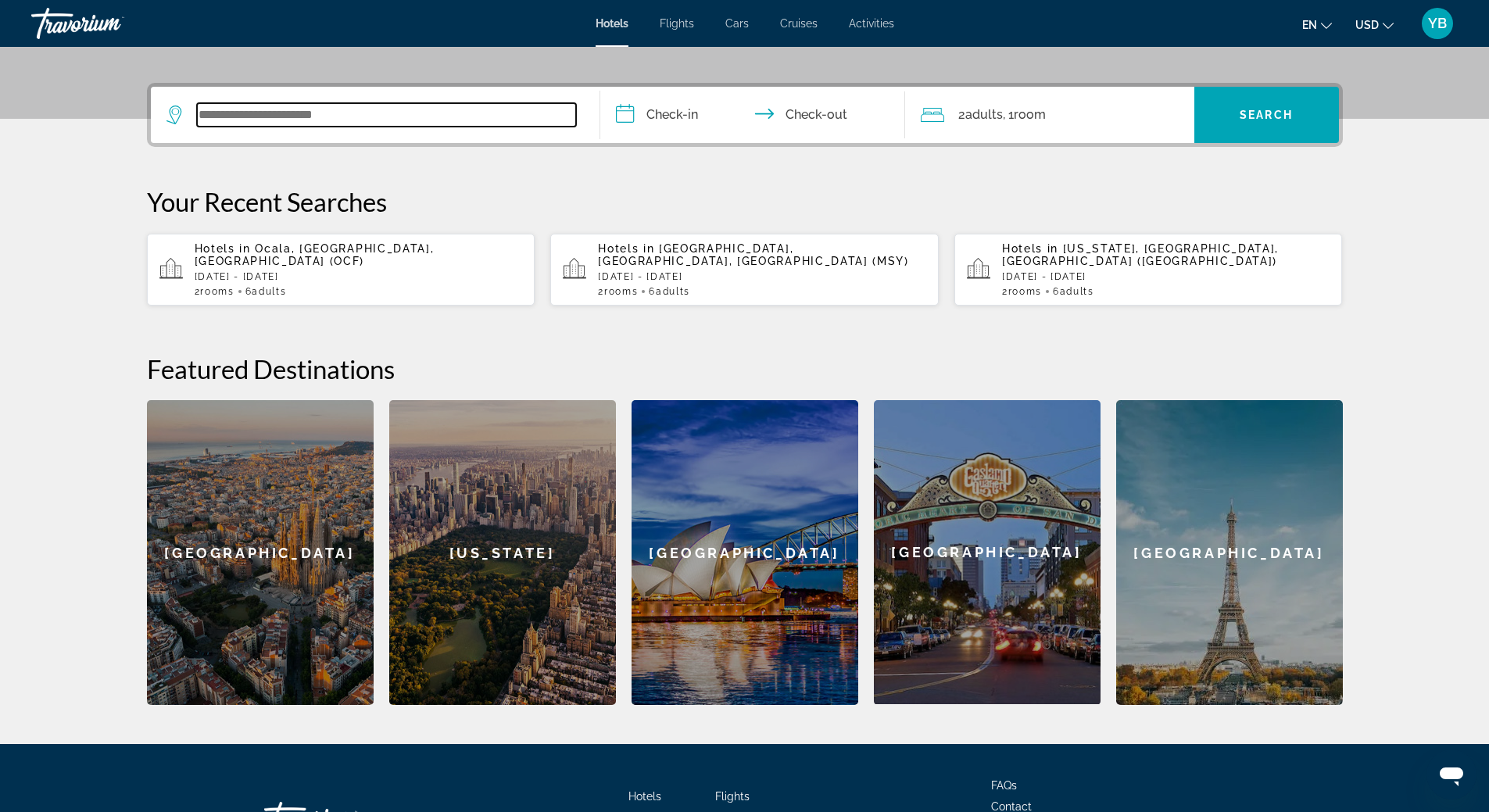
scroll to position [382, 0]
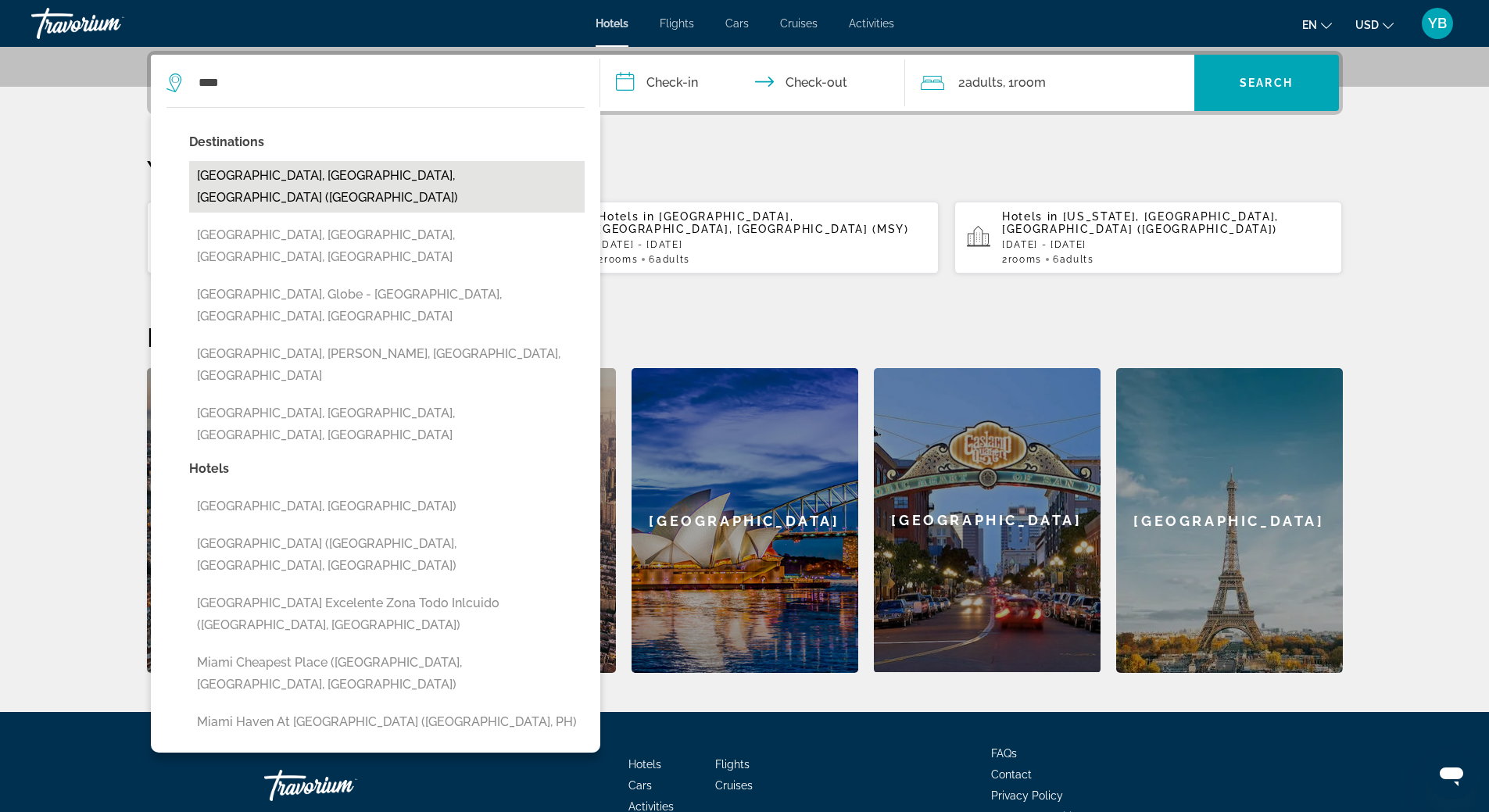
click at [319, 182] on button "Miami, FL, United States (MIA)" at bounding box center [386, 186] width 396 height 51
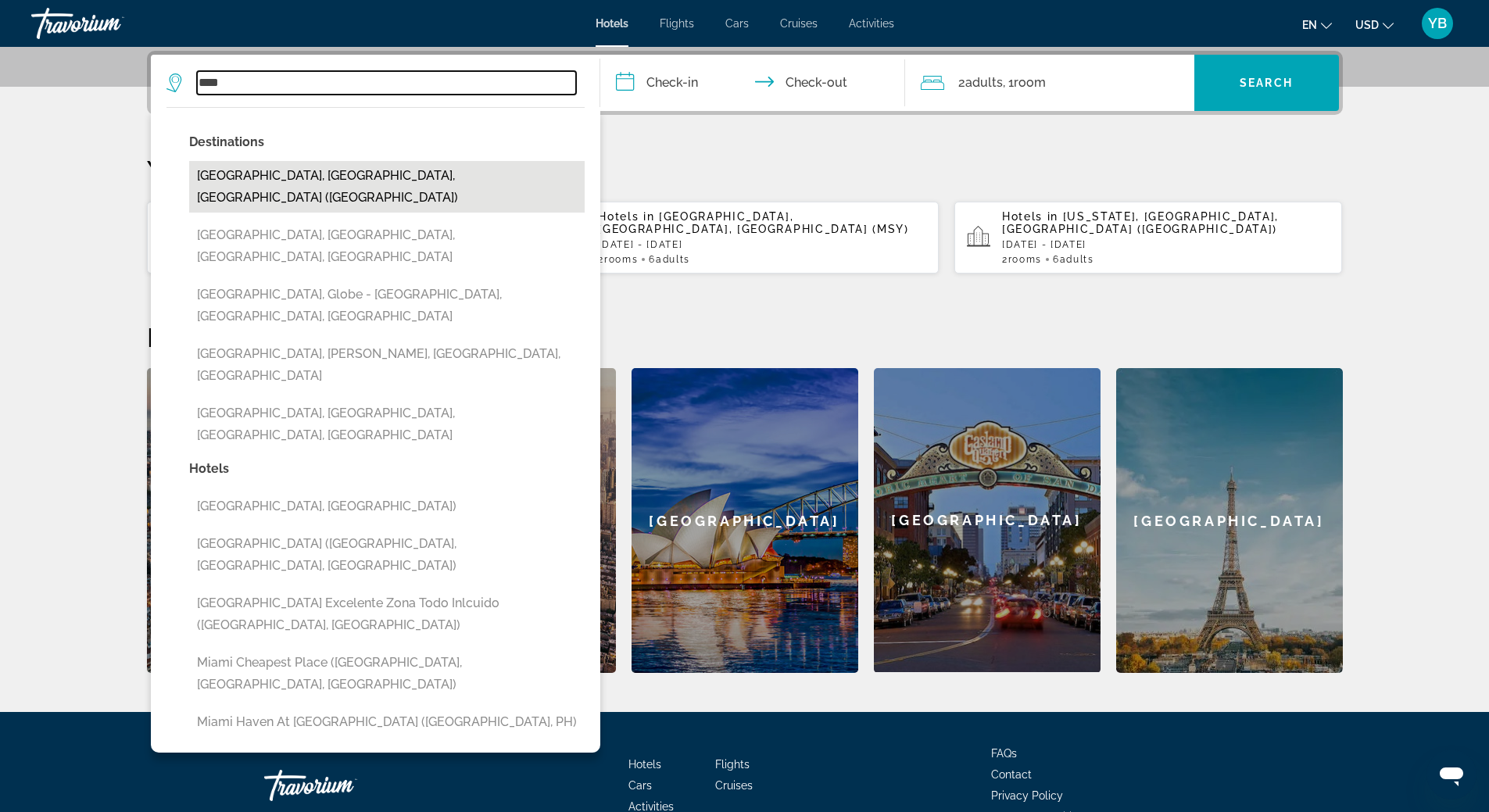
type input "**********"
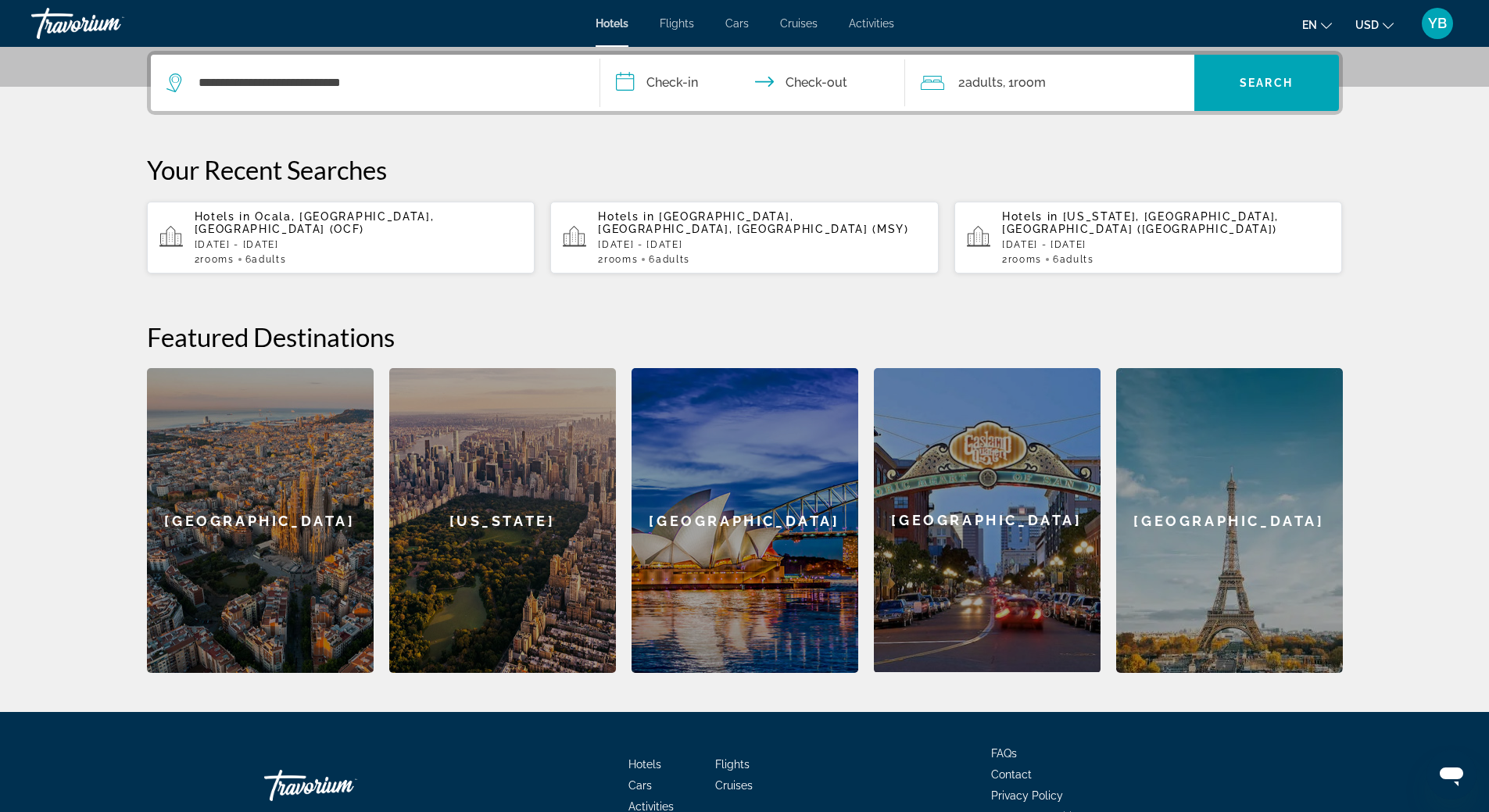
click at [744, 93] on input "**********" at bounding box center [756, 85] width 311 height 61
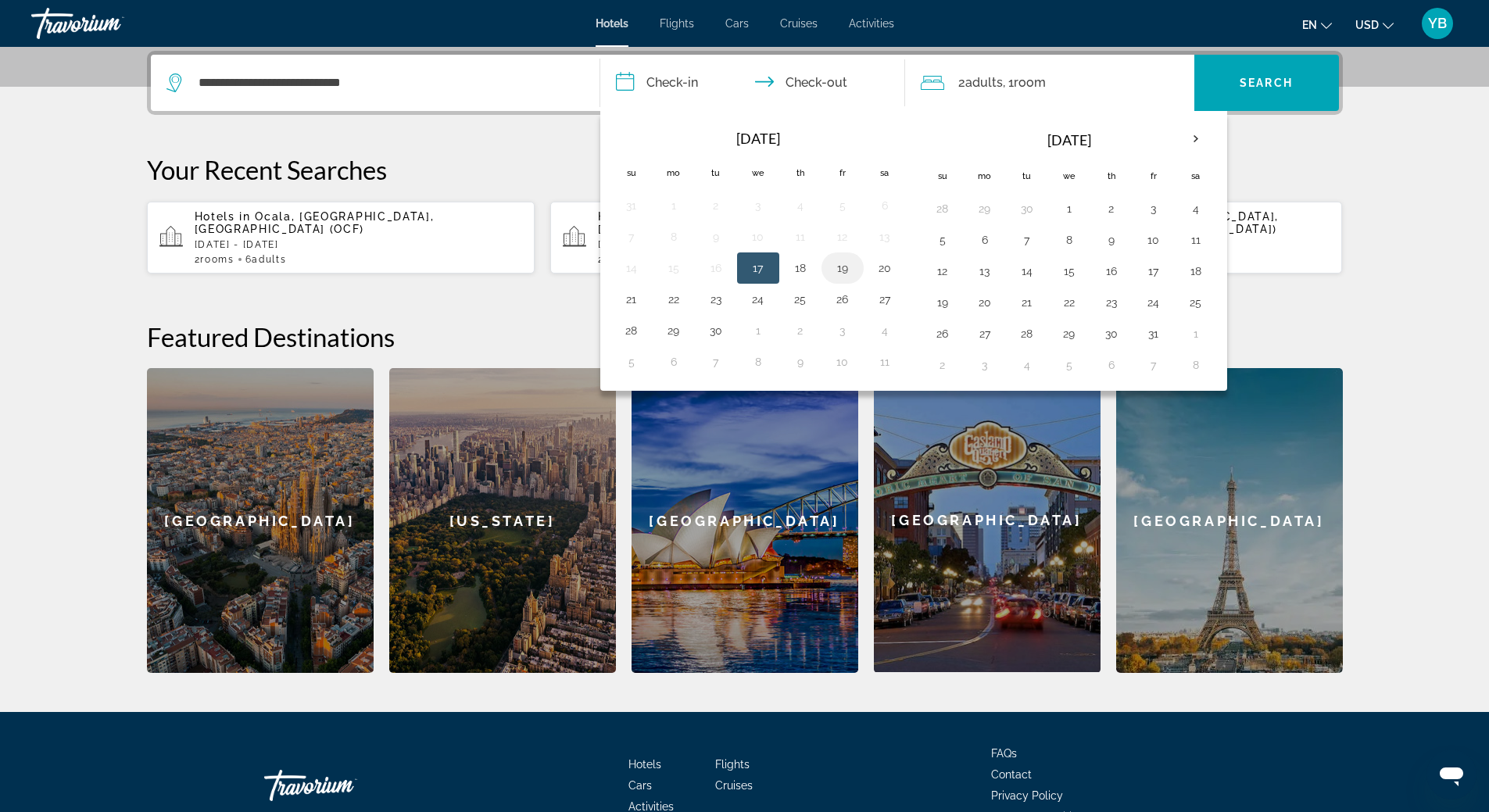
click at [847, 266] on button "19" at bounding box center [842, 268] width 25 height 22
click at [619, 303] on button "21" at bounding box center [631, 300] width 25 height 22
type input "**********"
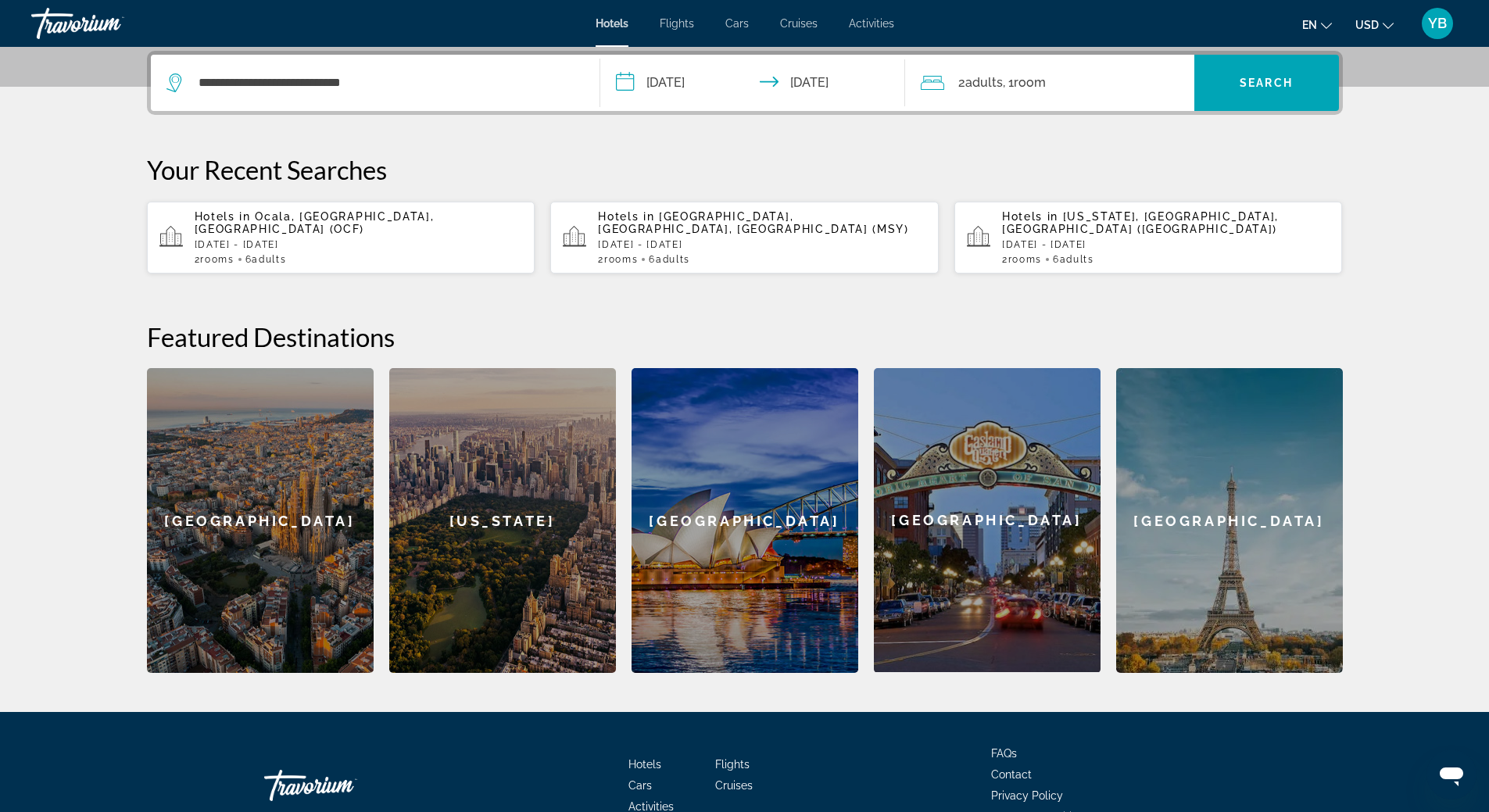
click at [1046, 86] on span "Room" at bounding box center [1030, 82] width 32 height 15
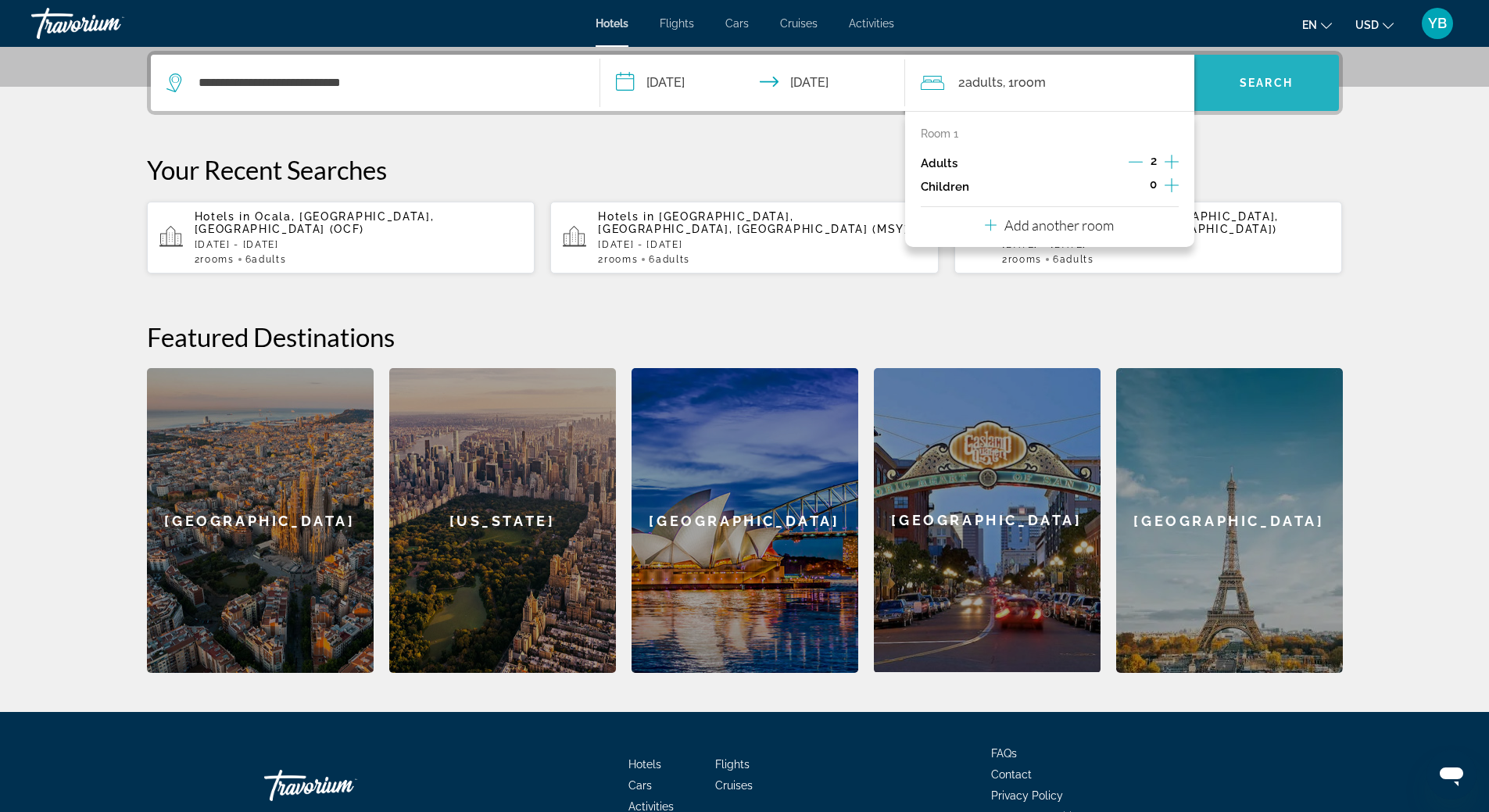
click at [1255, 78] on span "Search" at bounding box center [1266, 83] width 53 height 13
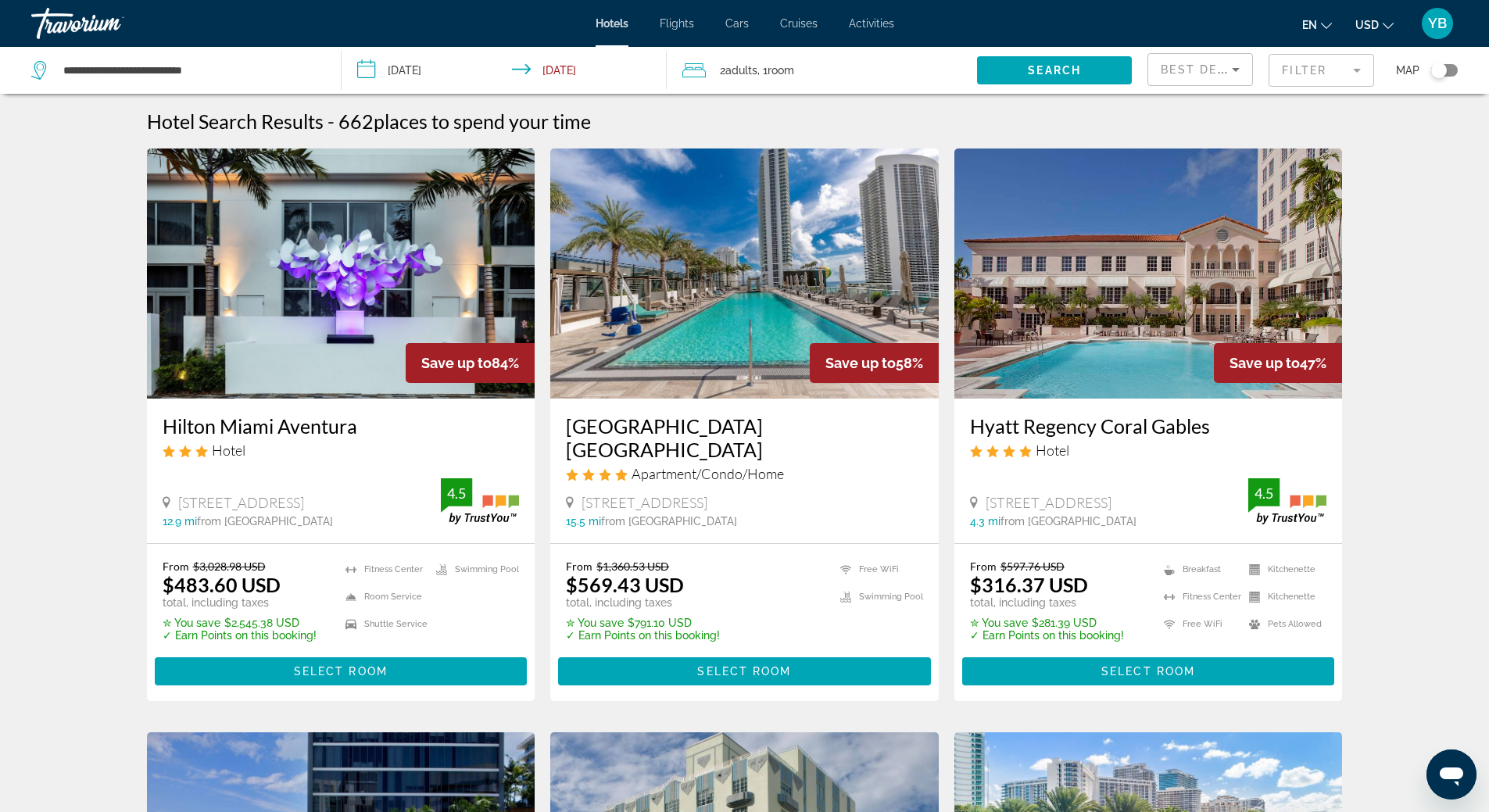
click at [789, 67] on span "Room" at bounding box center [780, 70] width 26 height 13
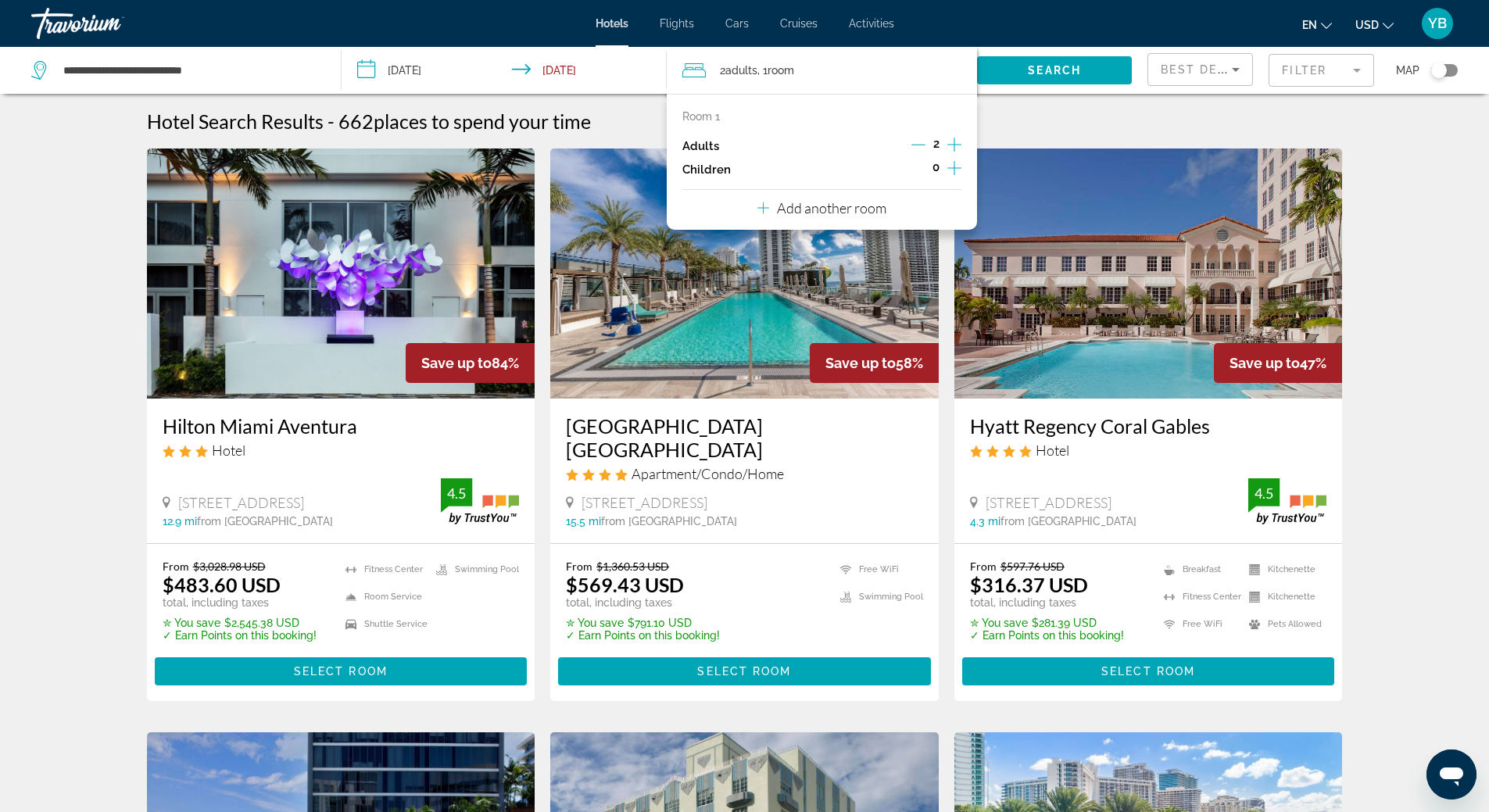
click at [950, 142] on icon "Increment adults" at bounding box center [954, 144] width 14 height 19
click at [1034, 67] on span "Search" at bounding box center [1054, 70] width 53 height 13
